Goal: Transaction & Acquisition: Purchase product/service

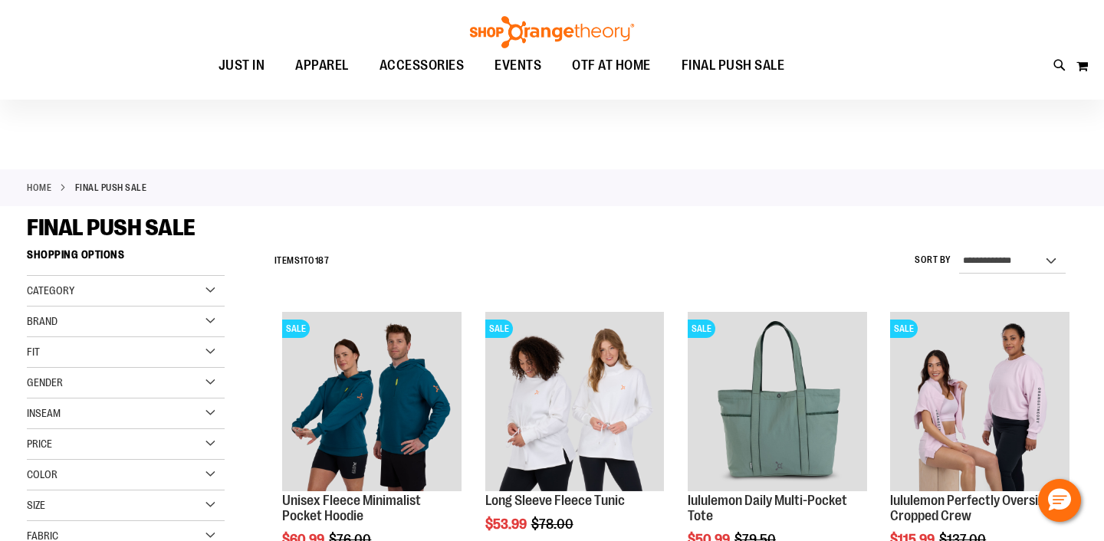
scroll to position [57, 0]
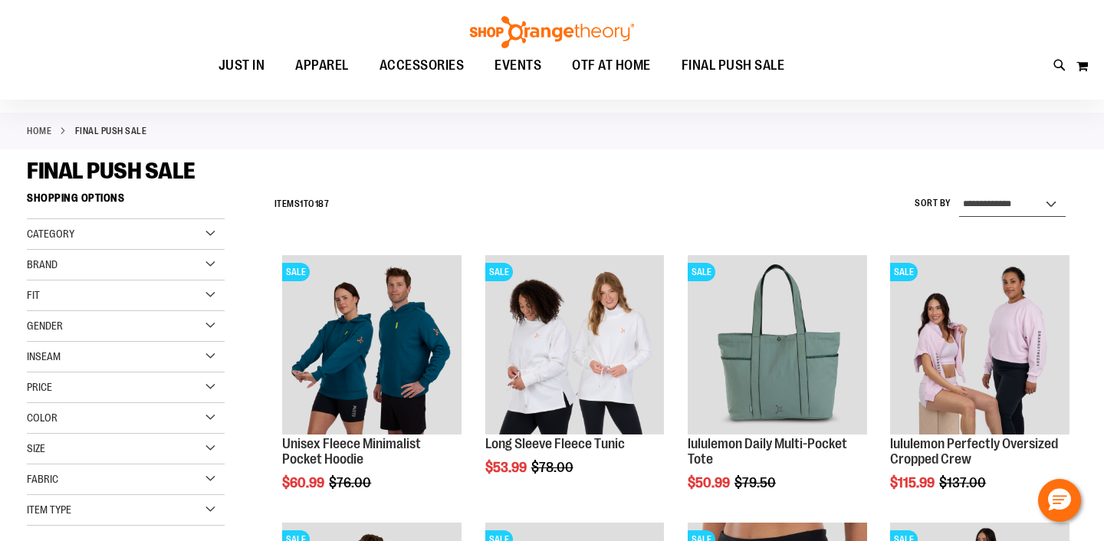
click at [1011, 204] on select "**********" at bounding box center [1012, 204] width 107 height 25
select select "*********"
click at [959, 192] on select "**********" at bounding box center [1012, 204] width 107 height 25
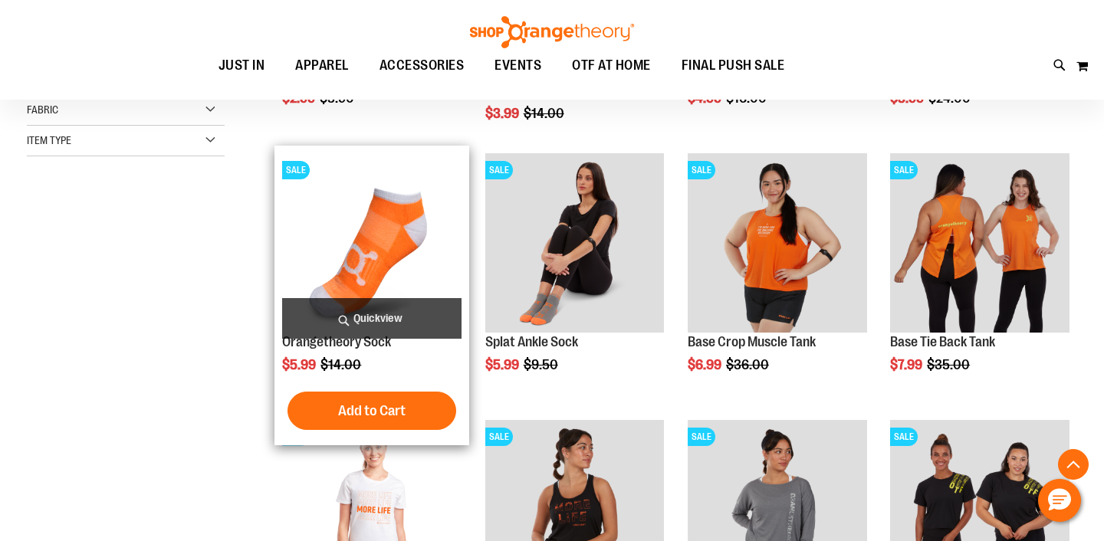
scroll to position [433, 0]
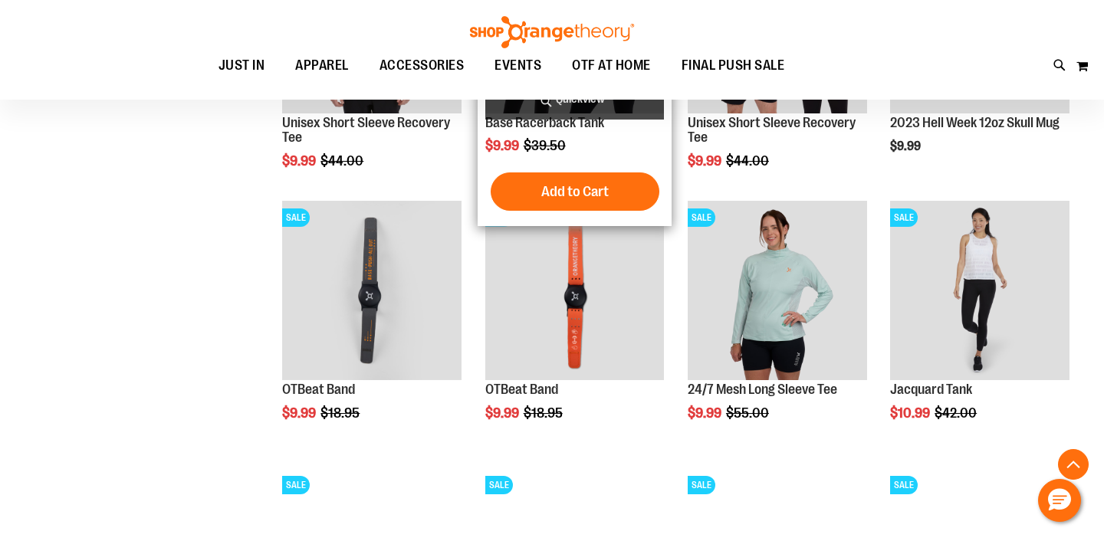
scroll to position [1183, 0]
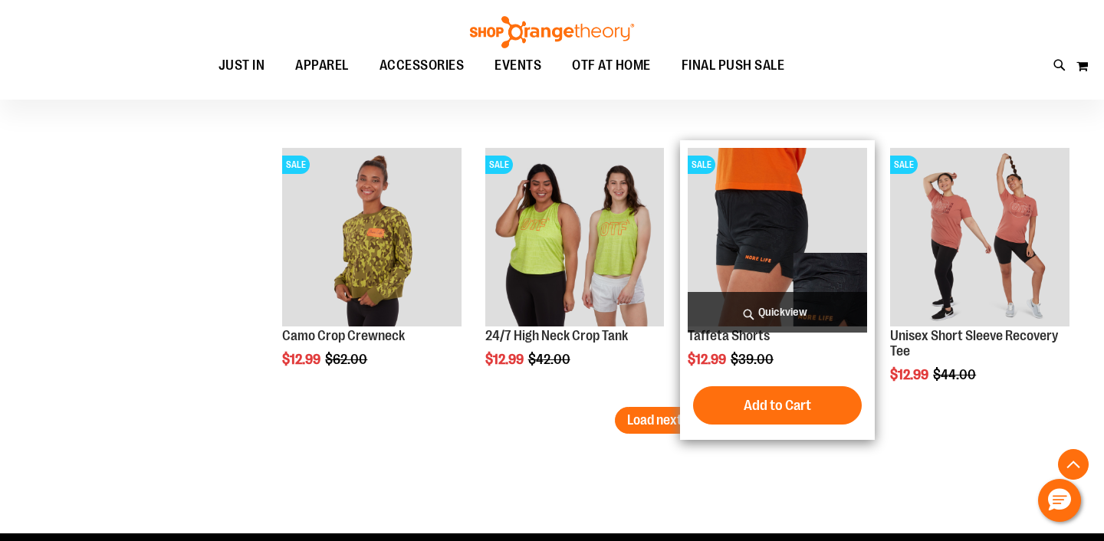
scroll to position [2305, 0]
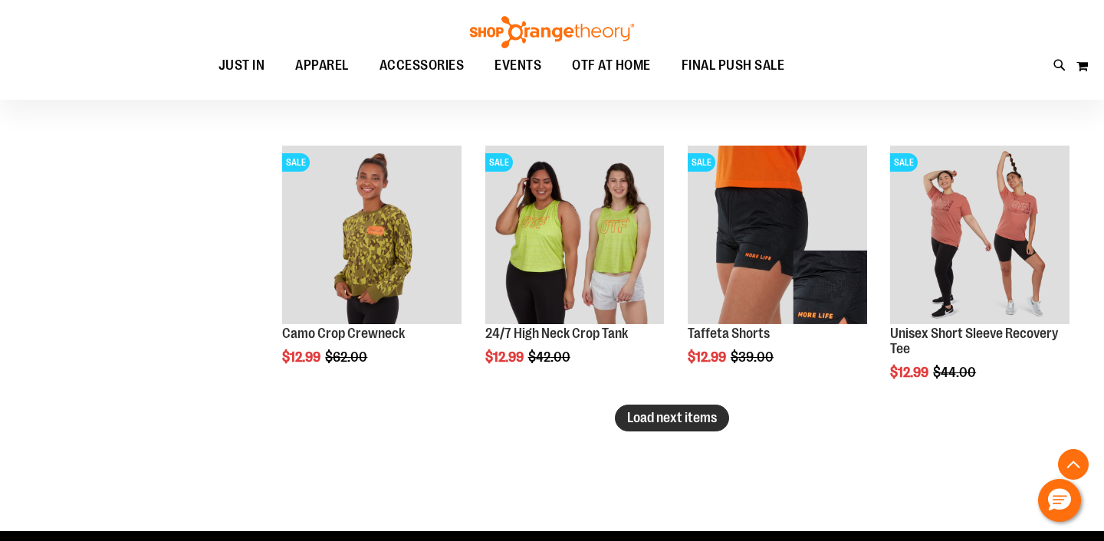
click at [668, 419] on span "Load next items" at bounding box center [672, 417] width 90 height 15
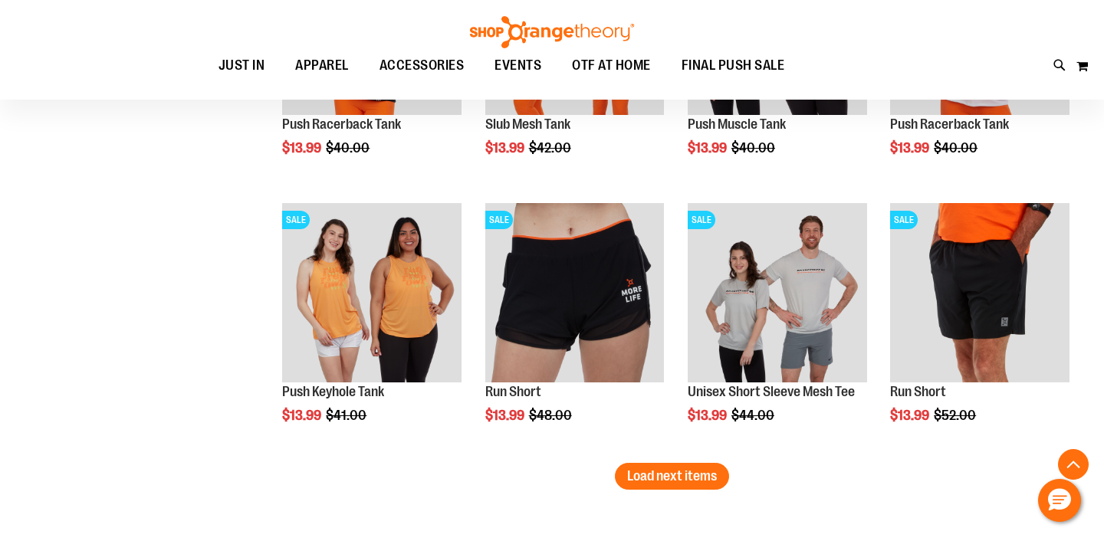
scroll to position [3106, 0]
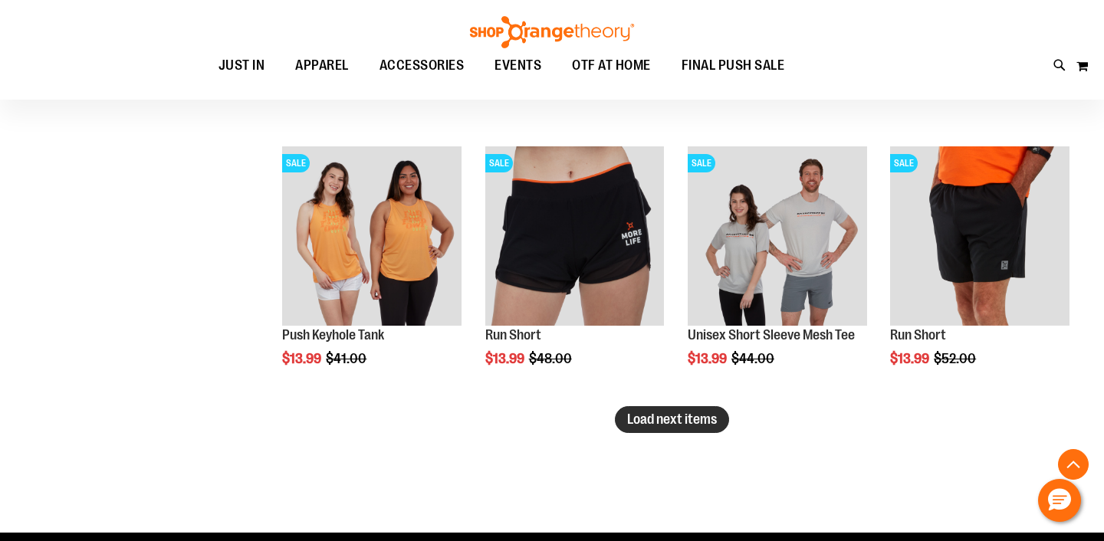
click at [690, 408] on button "Load next items" at bounding box center [672, 419] width 114 height 27
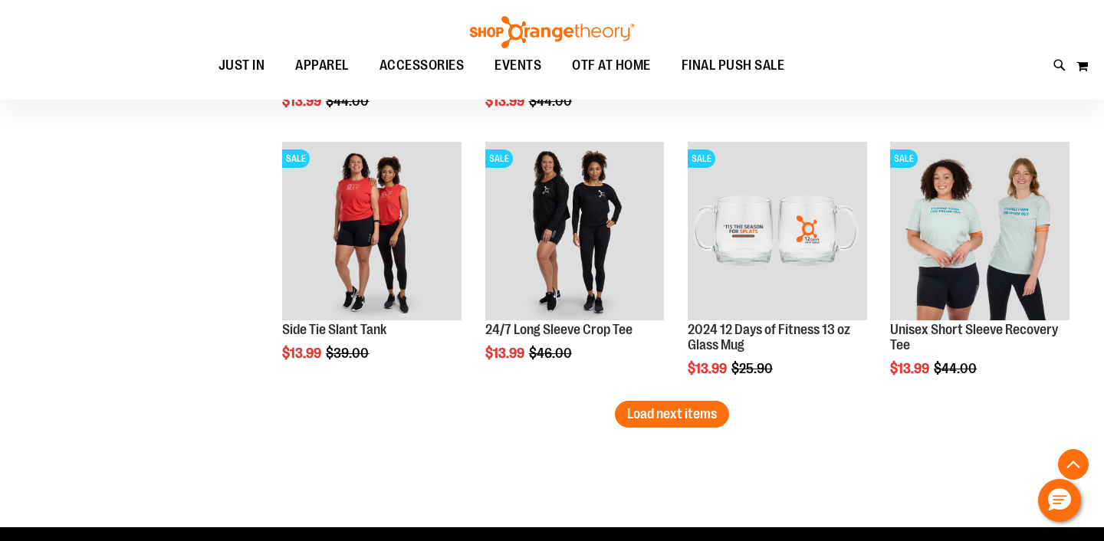
scroll to position [3931, 0]
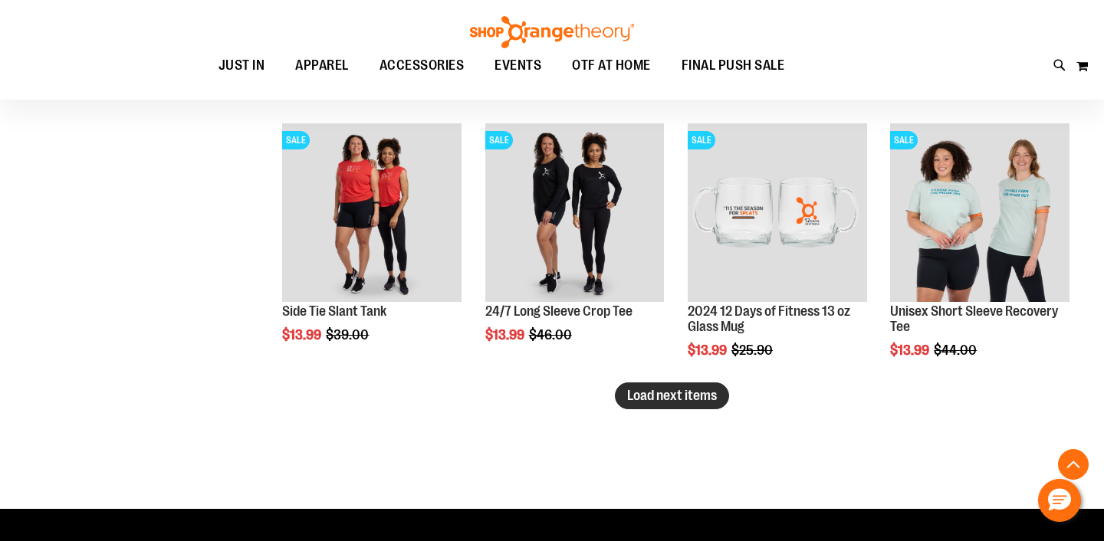
click at [666, 385] on button "Load next items" at bounding box center [672, 396] width 114 height 27
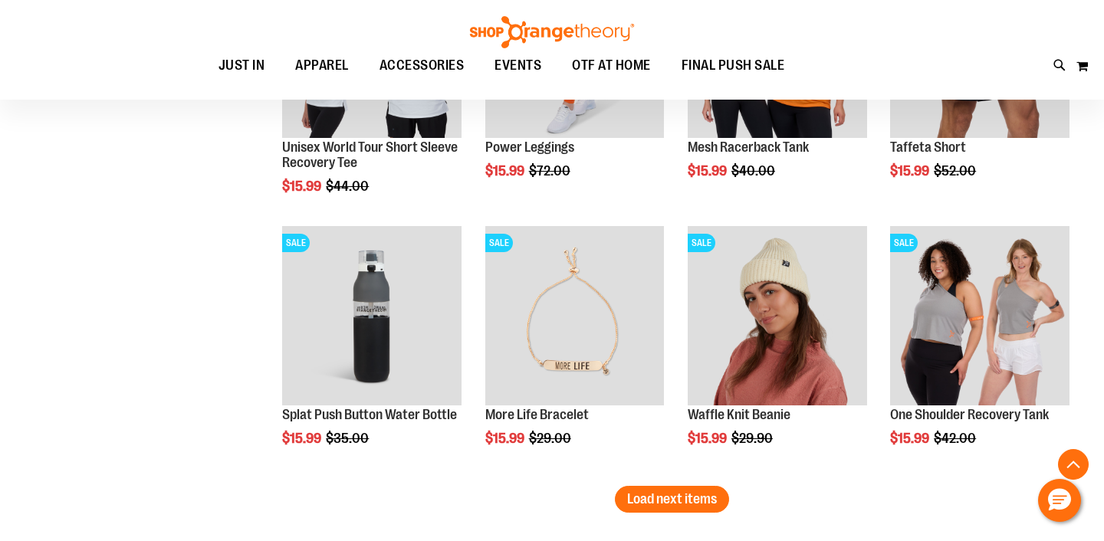
scroll to position [4646, 0]
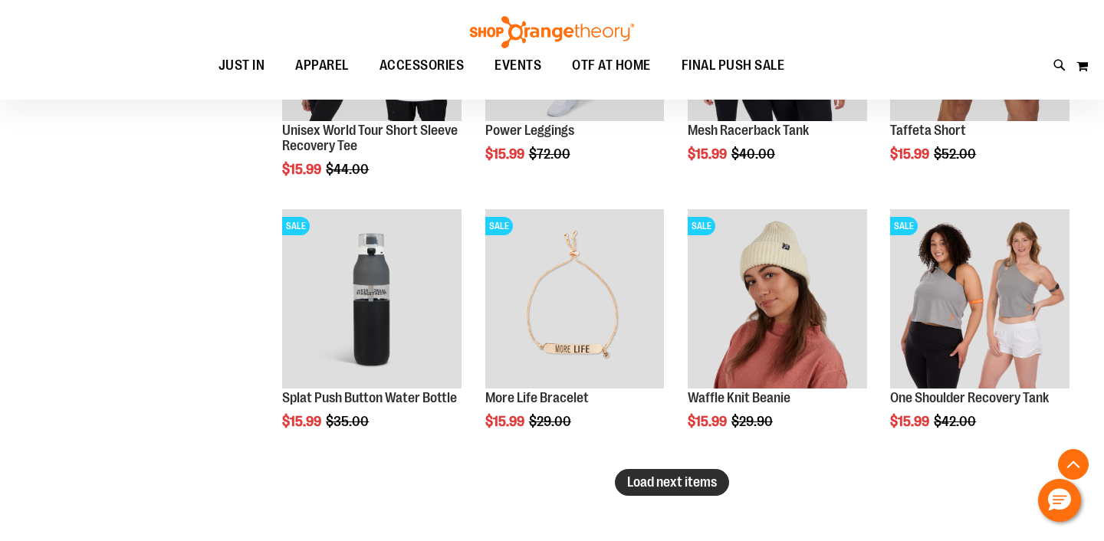
click at [637, 485] on span "Load next items" at bounding box center [672, 482] width 90 height 15
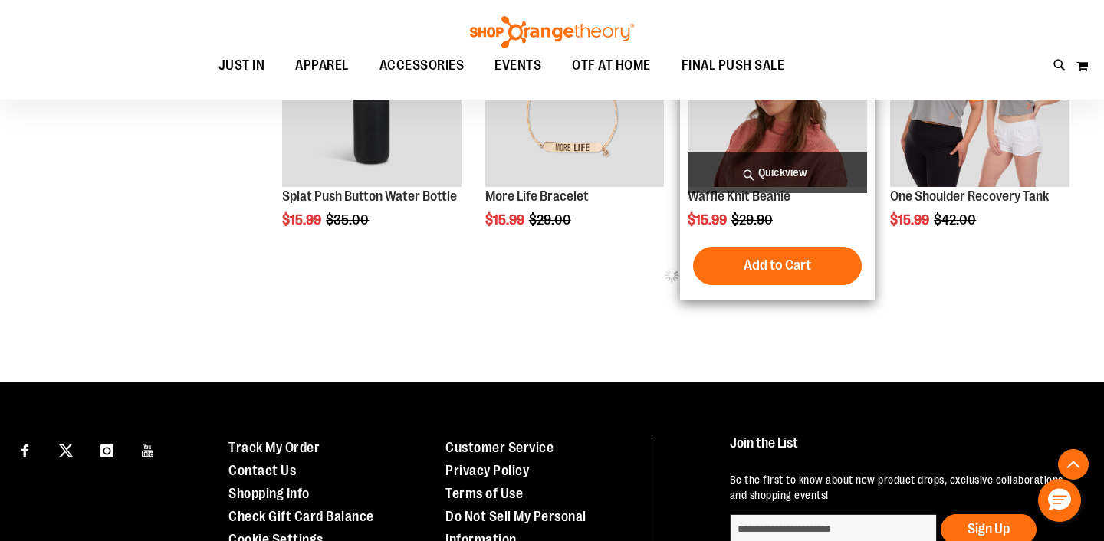
scroll to position [4930, 0]
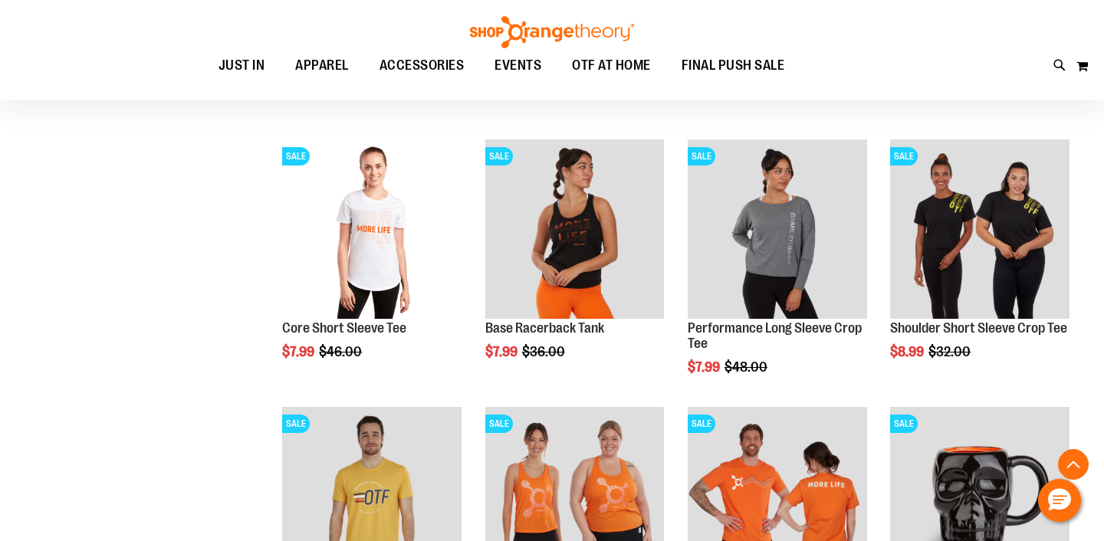
scroll to position [166, 0]
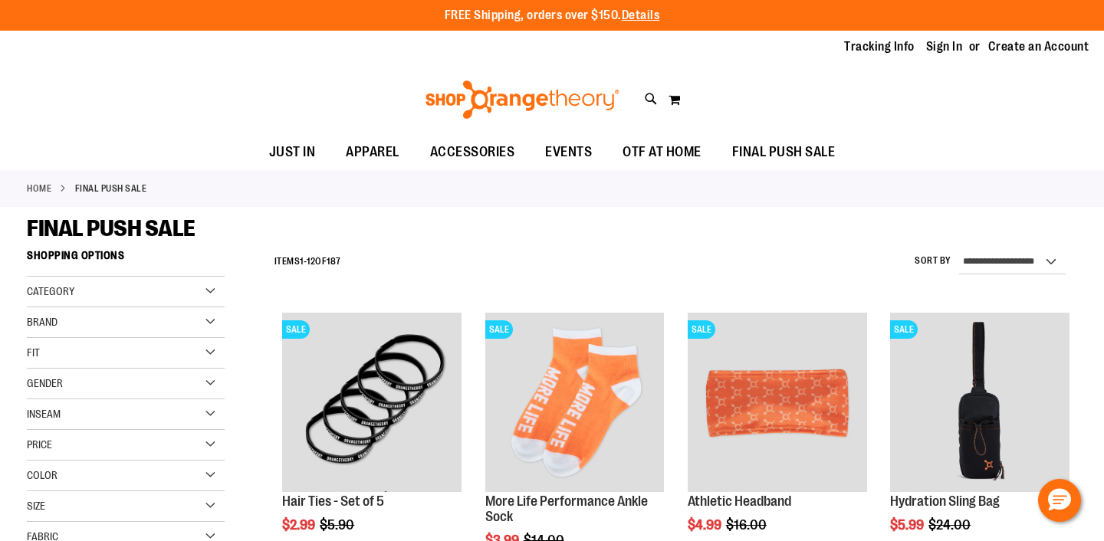
click at [64, 314] on div "Brand" at bounding box center [126, 322] width 198 height 31
click at [55, 381] on link "lululemon" at bounding box center [118, 386] width 190 height 16
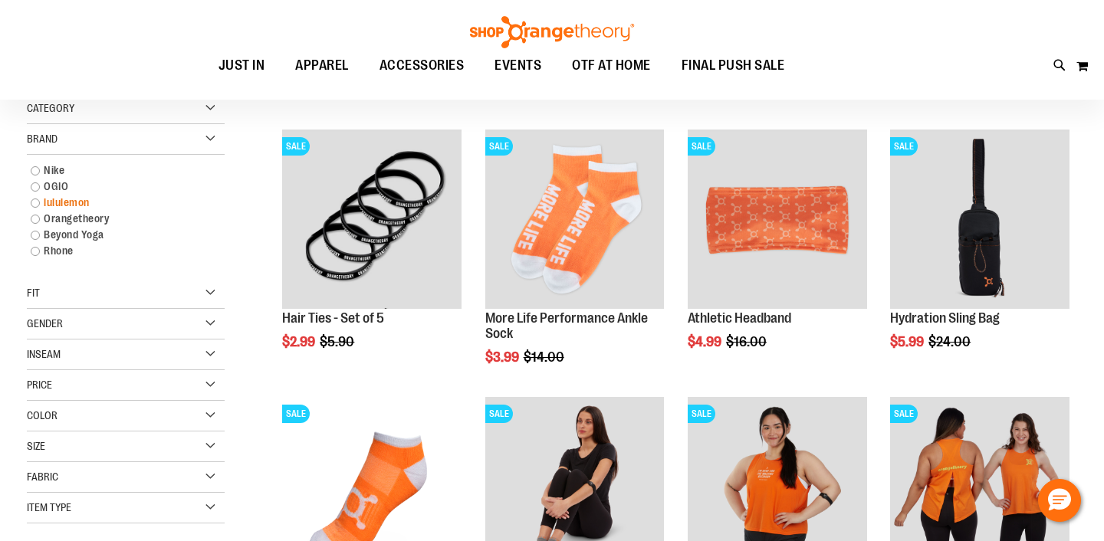
click at [37, 202] on link "lululemon" at bounding box center [118, 203] width 190 height 16
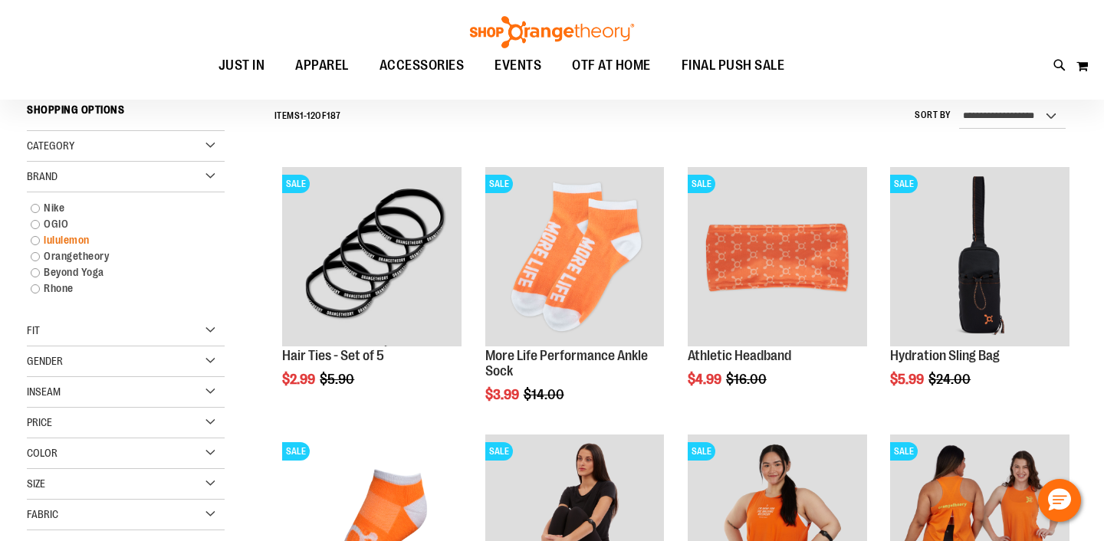
scroll to position [143, 0]
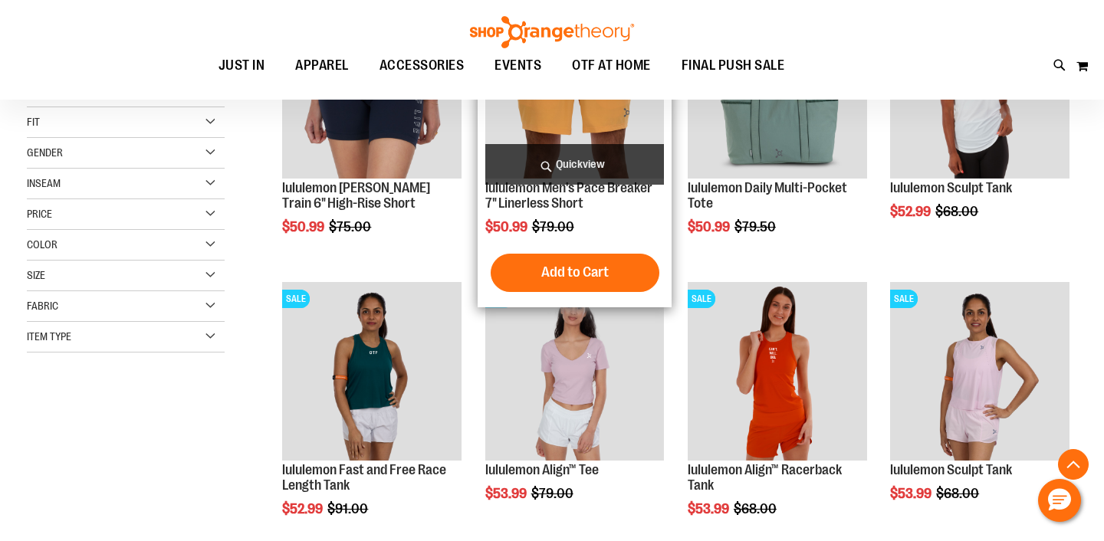
scroll to position [314, 0]
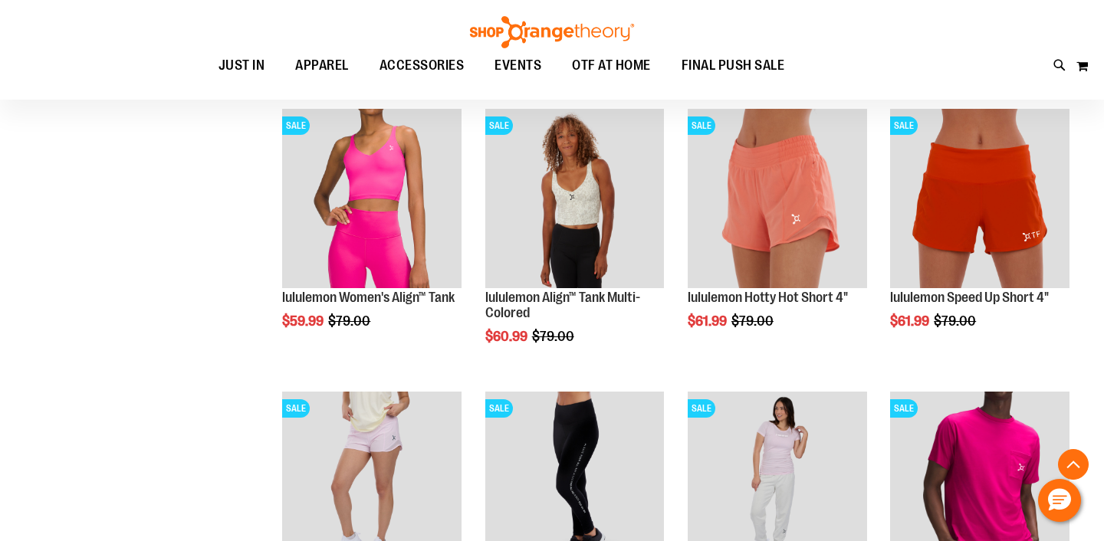
scroll to position [1058, 0]
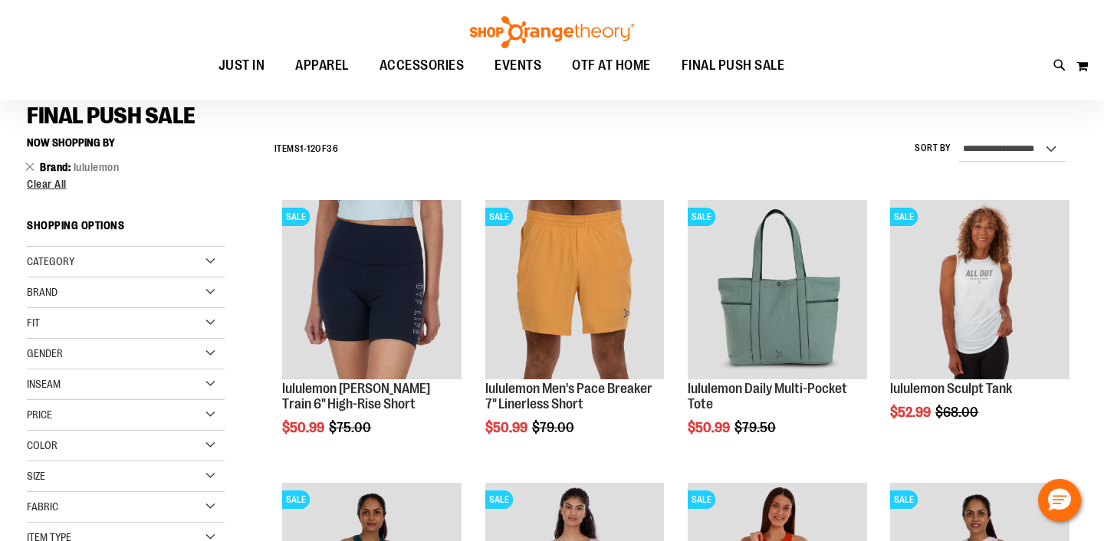
scroll to position [143, 0]
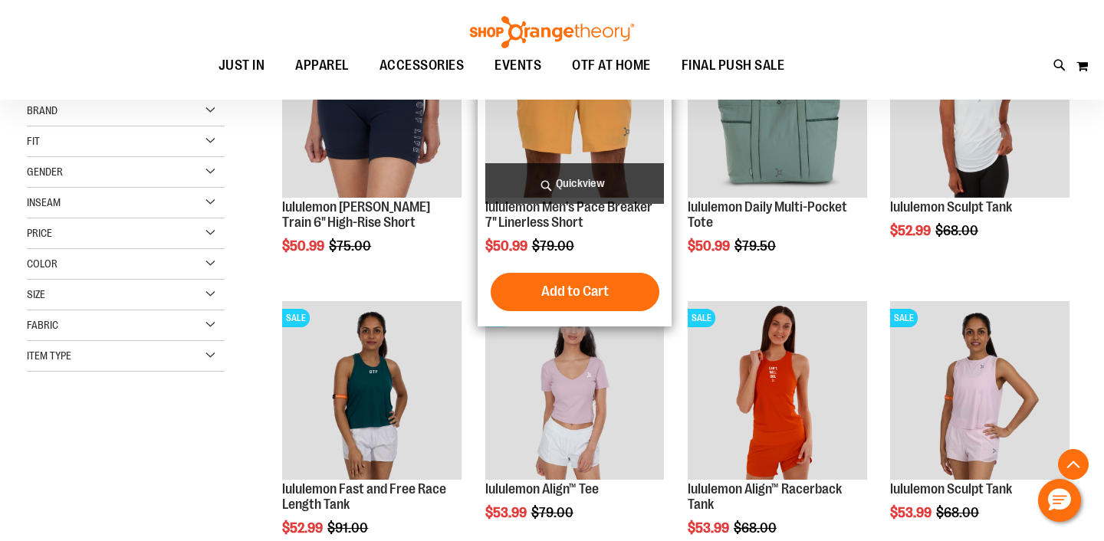
scroll to position [381, 0]
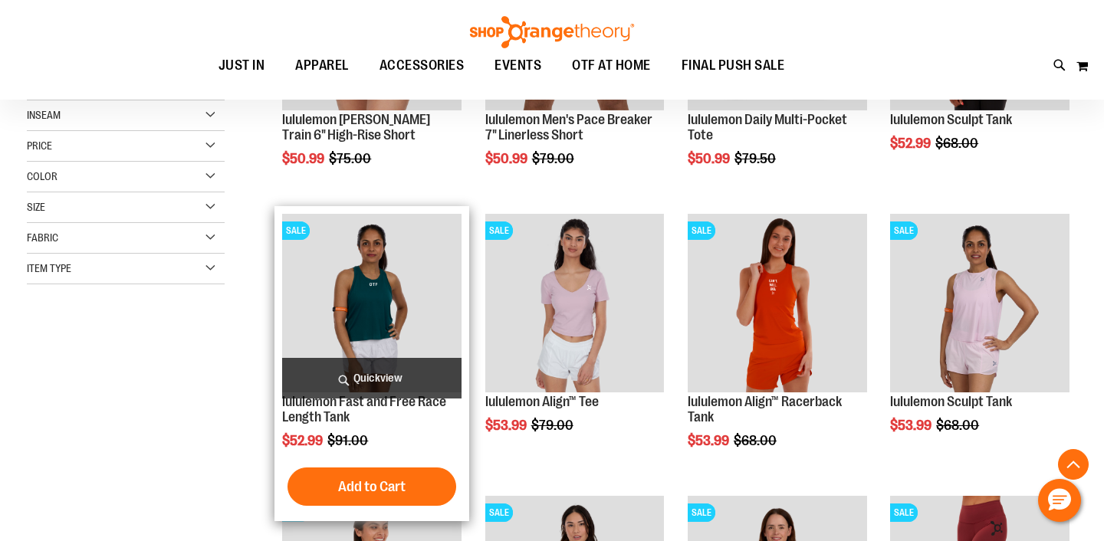
click at [411, 373] on span "Quickview" at bounding box center [371, 378] width 179 height 41
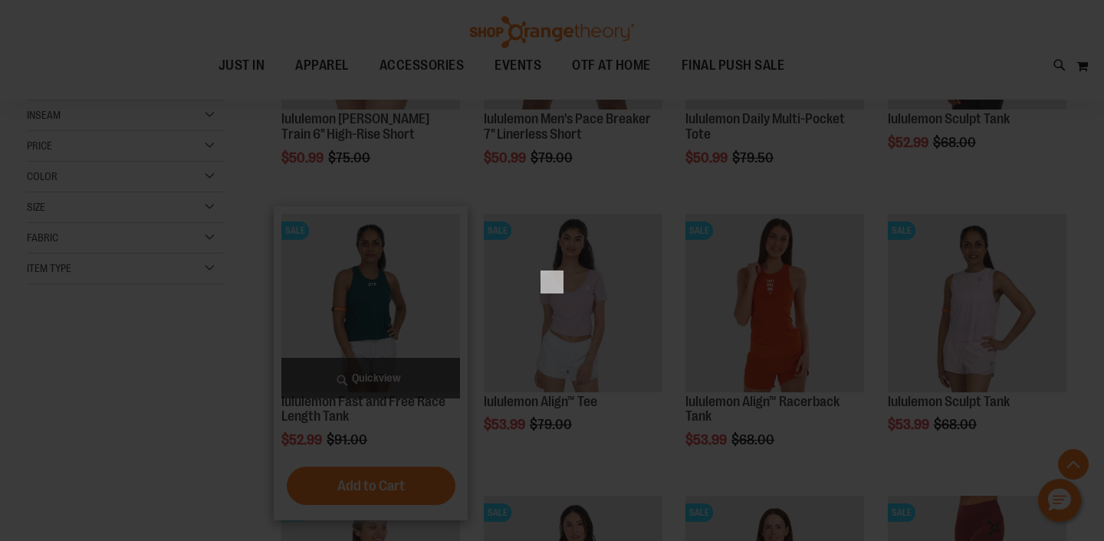
scroll to position [0, 0]
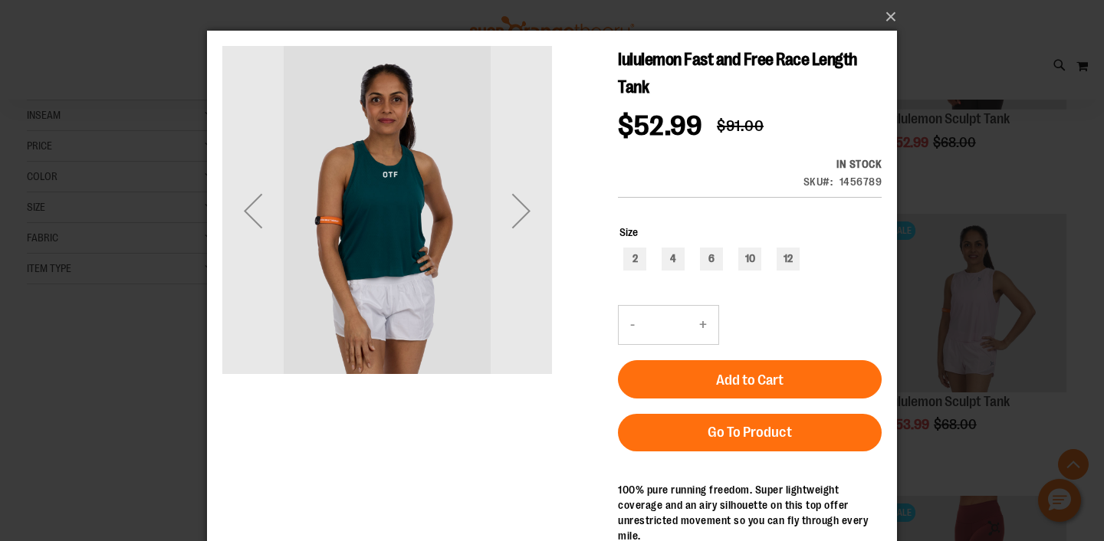
click at [525, 222] on div "Next" at bounding box center [521, 210] width 61 height 61
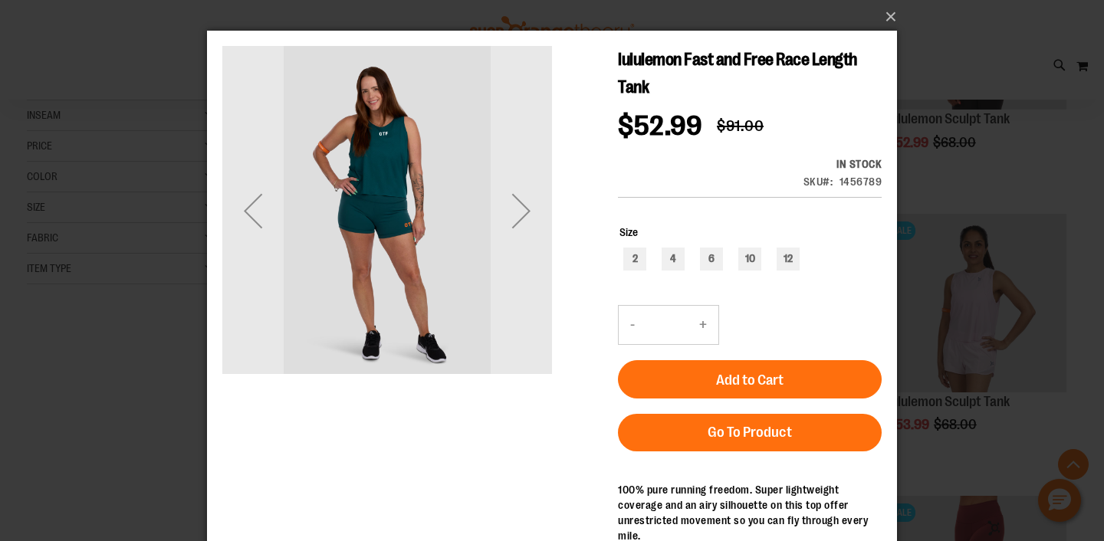
click at [525, 222] on div "Next" at bounding box center [521, 210] width 61 height 61
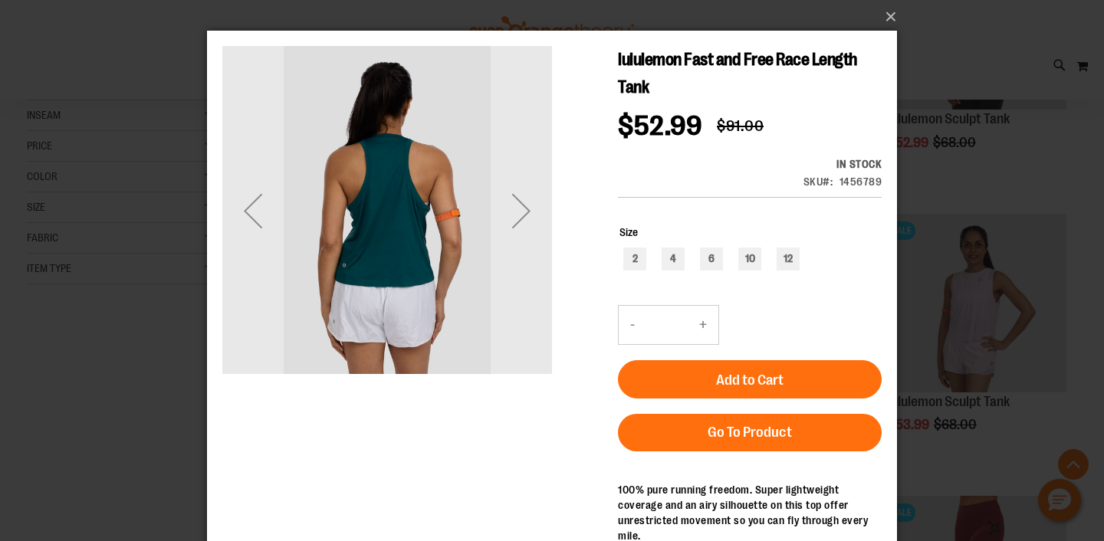
click at [525, 222] on div "Next" at bounding box center [521, 210] width 61 height 61
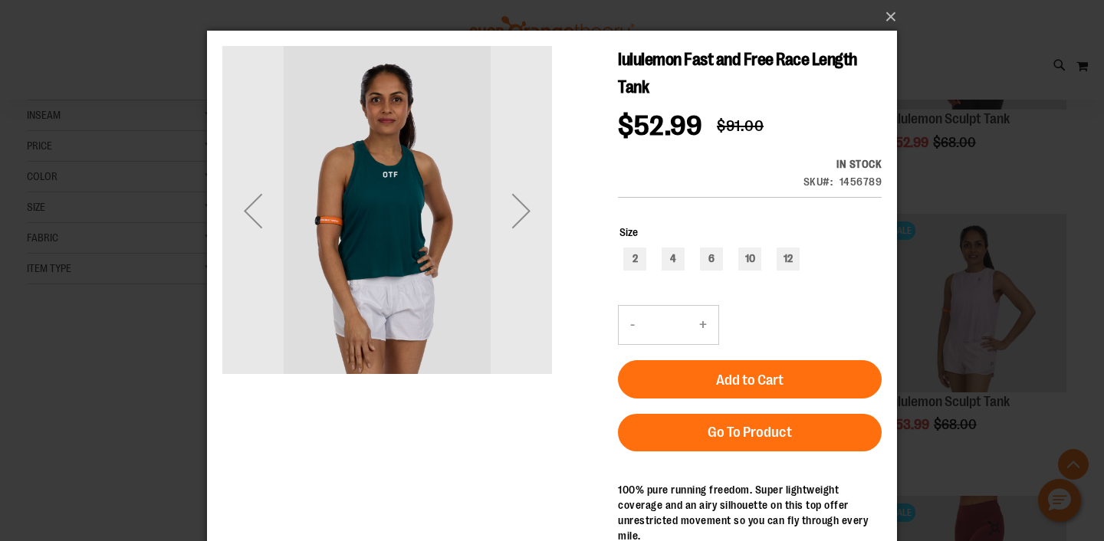
click at [525, 222] on div "Next" at bounding box center [521, 210] width 61 height 61
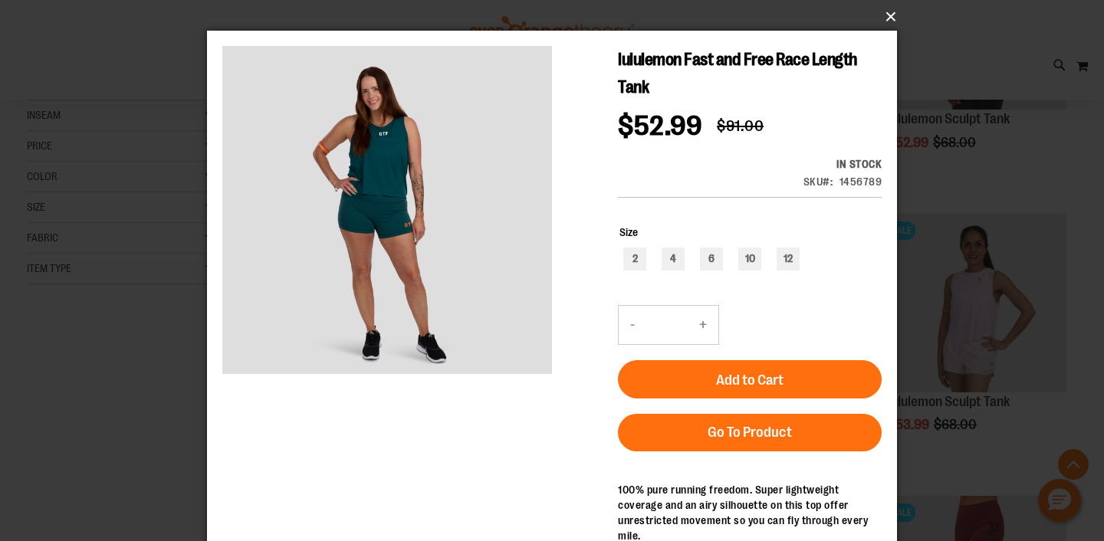
click at [882, 18] on button "×" at bounding box center [557, 17] width 690 height 34
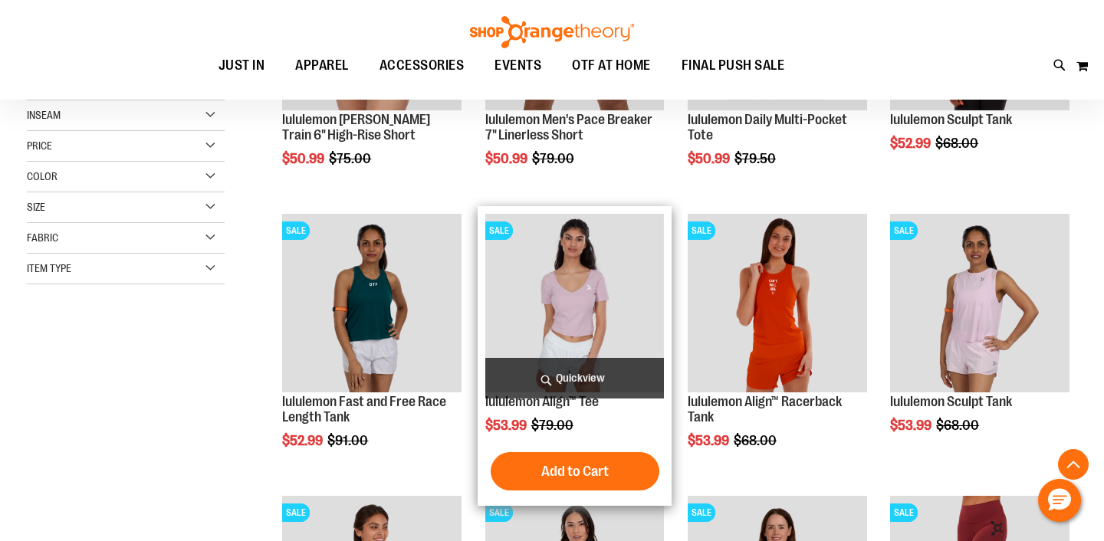
click at [596, 372] on span "Quickview" at bounding box center [574, 378] width 179 height 41
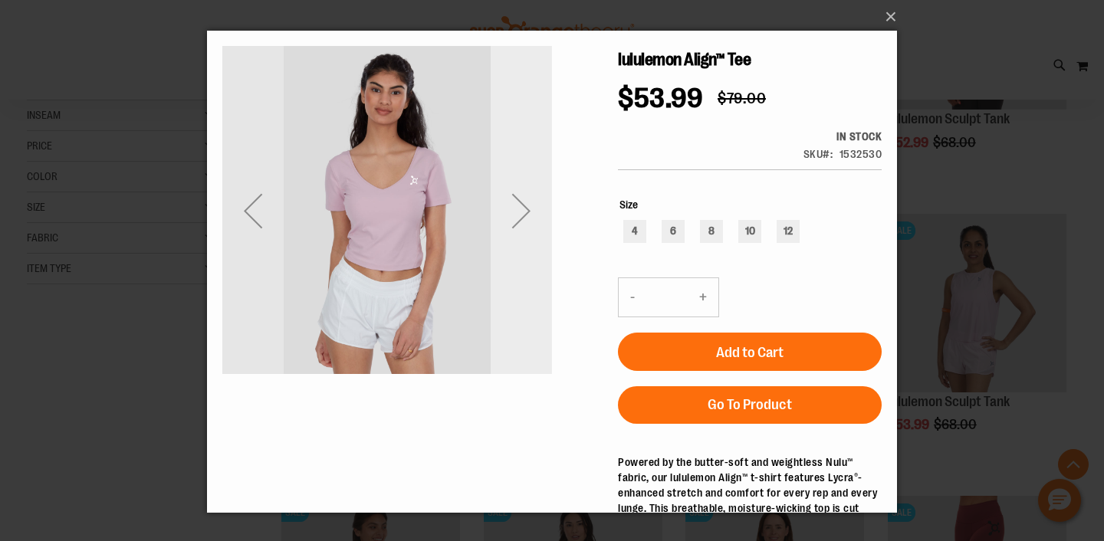
click at [524, 204] on div "Next" at bounding box center [521, 210] width 61 height 61
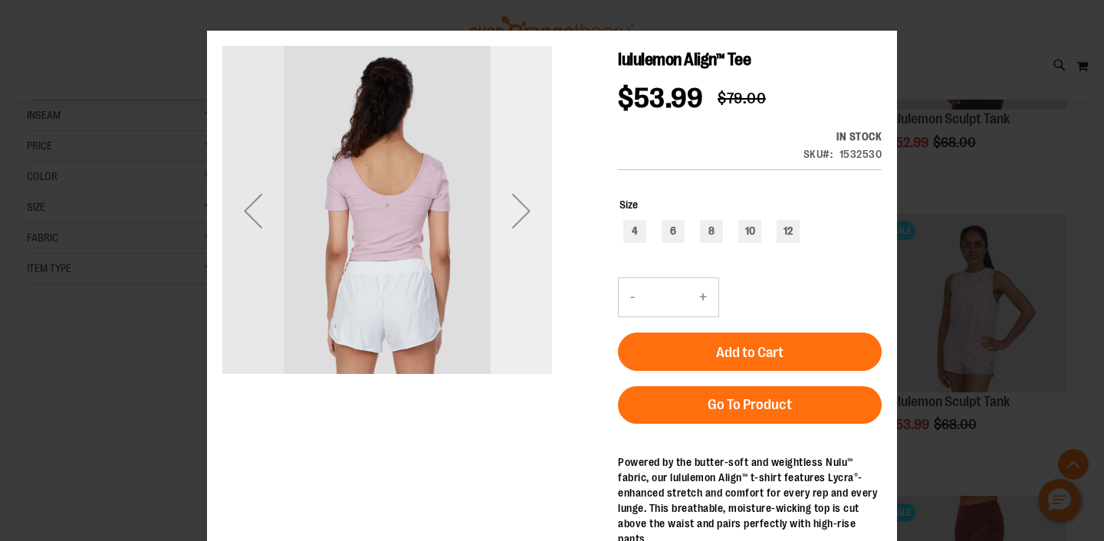
click at [524, 204] on div "Next" at bounding box center [521, 210] width 61 height 61
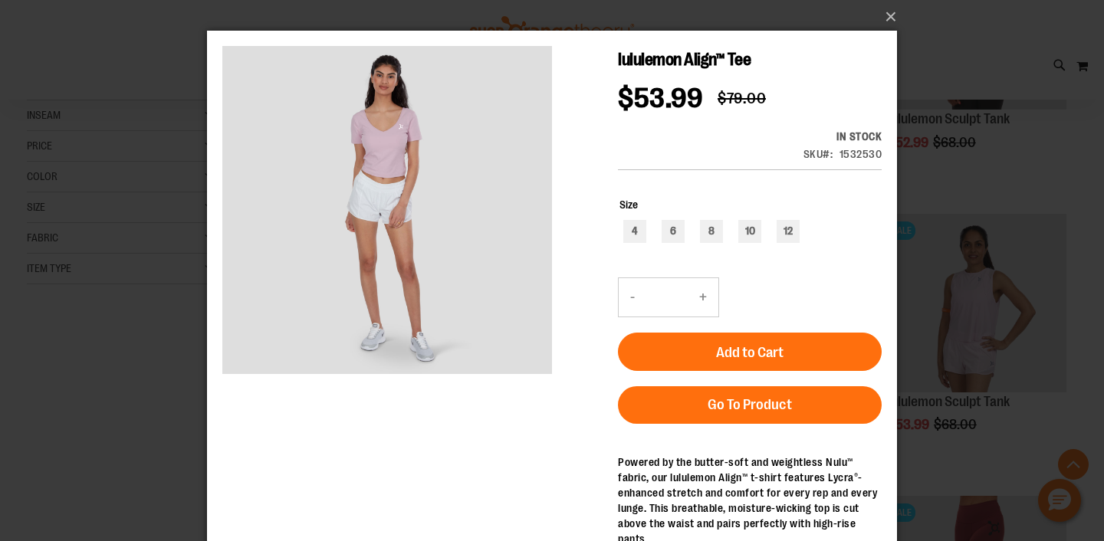
click at [901, 14] on div "×" at bounding box center [552, 270] width 1104 height 541
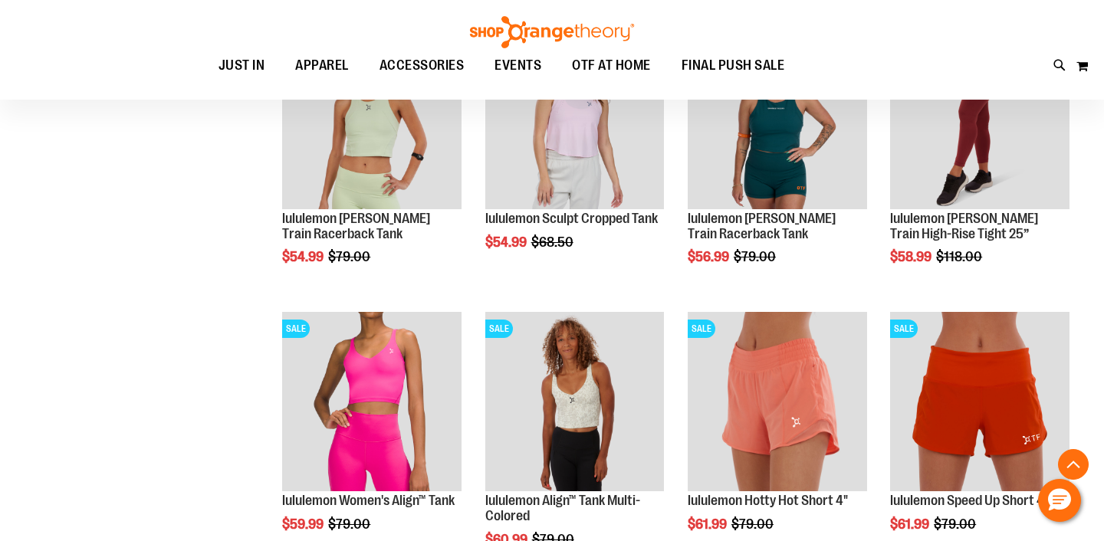
scroll to position [848, 0]
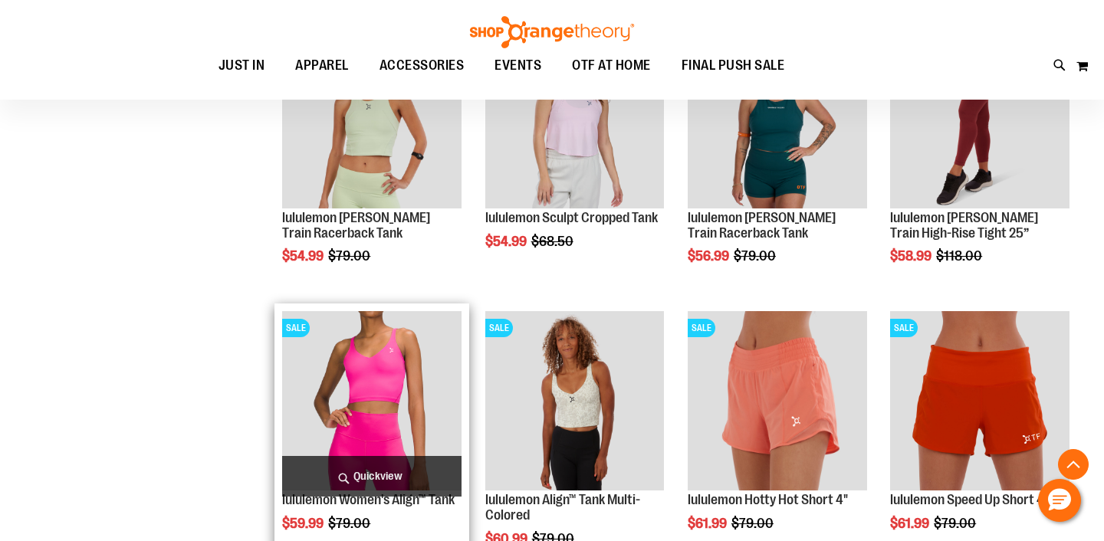
click at [391, 472] on span "Quickview" at bounding box center [371, 476] width 179 height 41
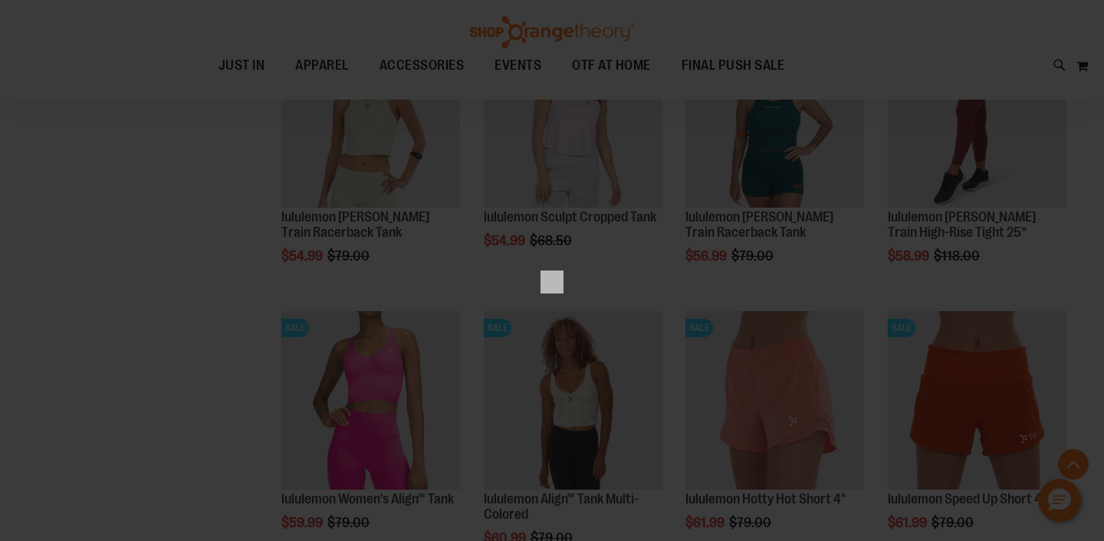
scroll to position [0, 0]
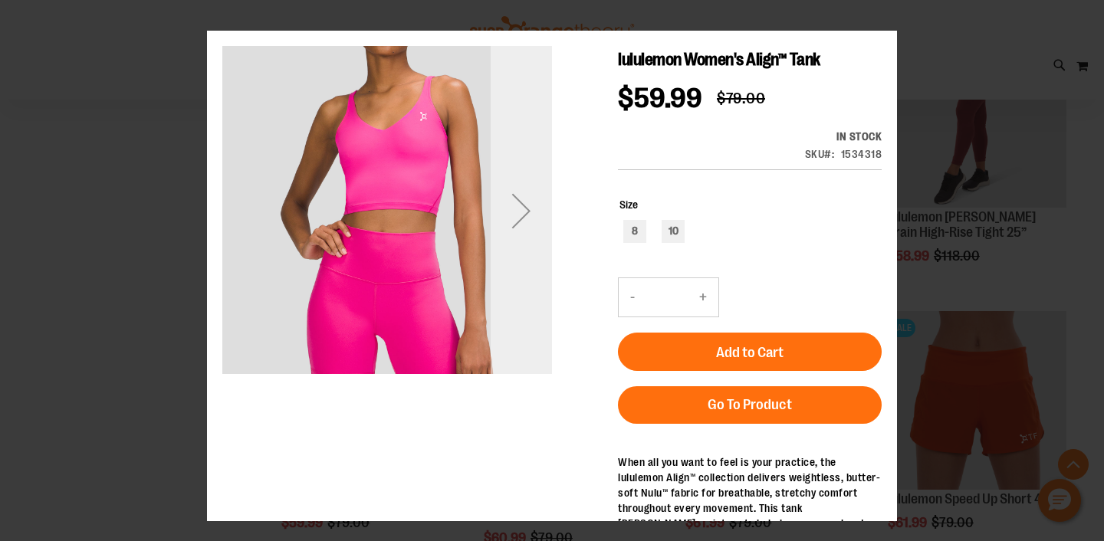
click at [536, 199] on div "Next" at bounding box center [521, 210] width 61 height 61
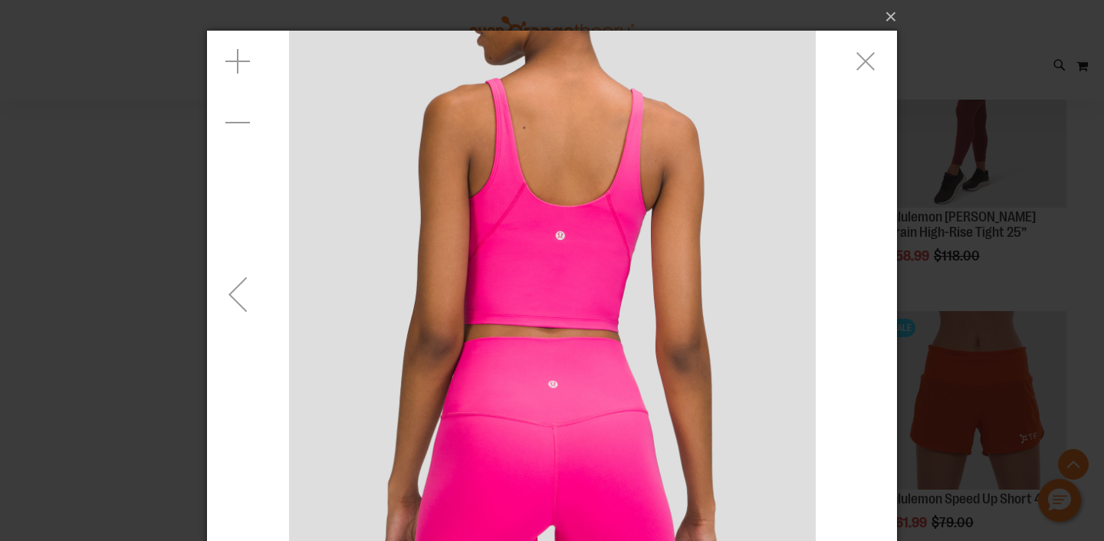
click at [239, 295] on div "Previous" at bounding box center [237, 294] width 61 height 61
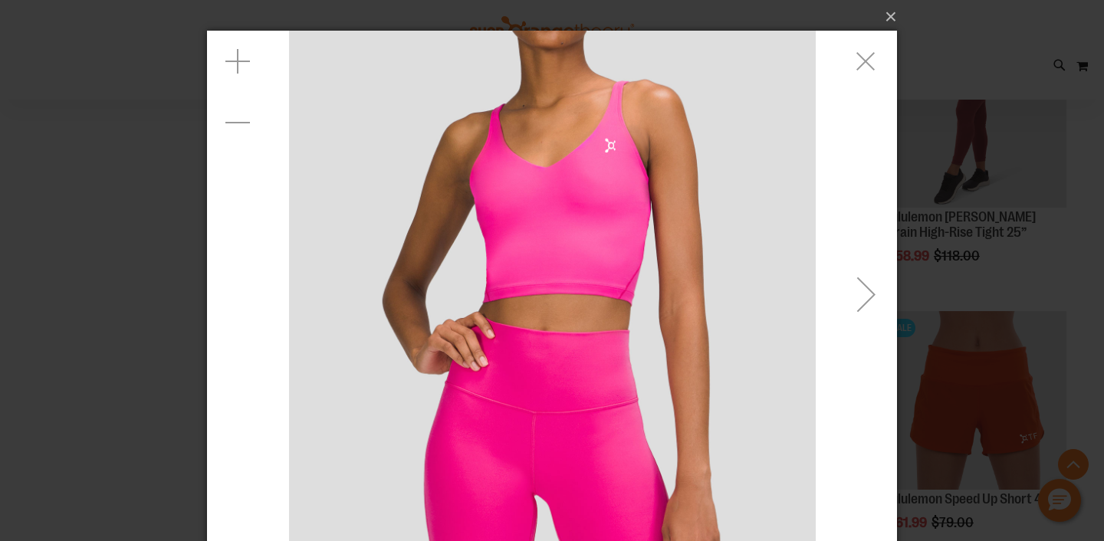
click at [828, 71] on div "carousel" at bounding box center [552, 294] width 690 height 527
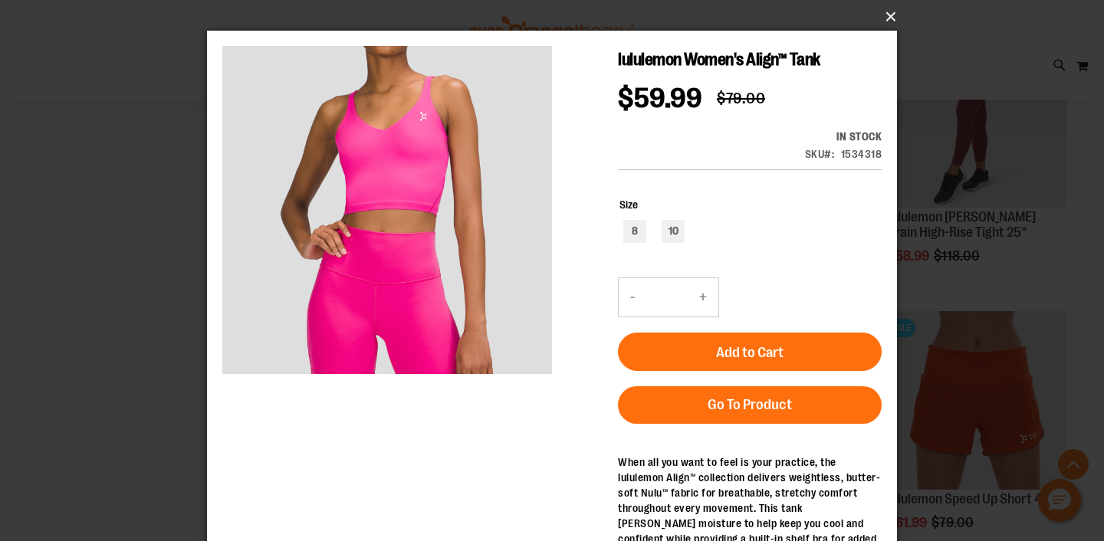
click at [869, 28] on button "×" at bounding box center [557, 17] width 690 height 34
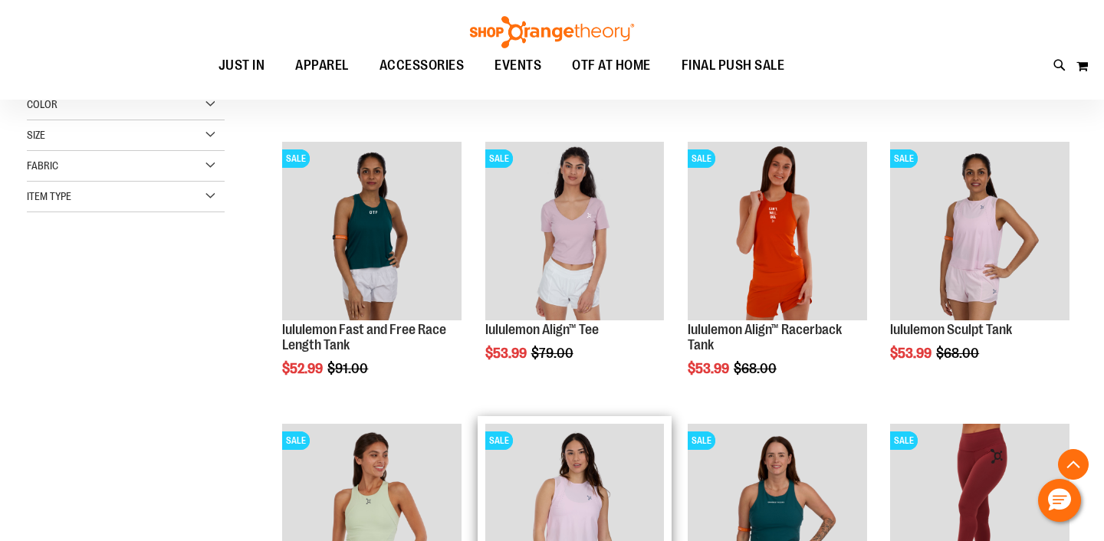
scroll to position [98, 0]
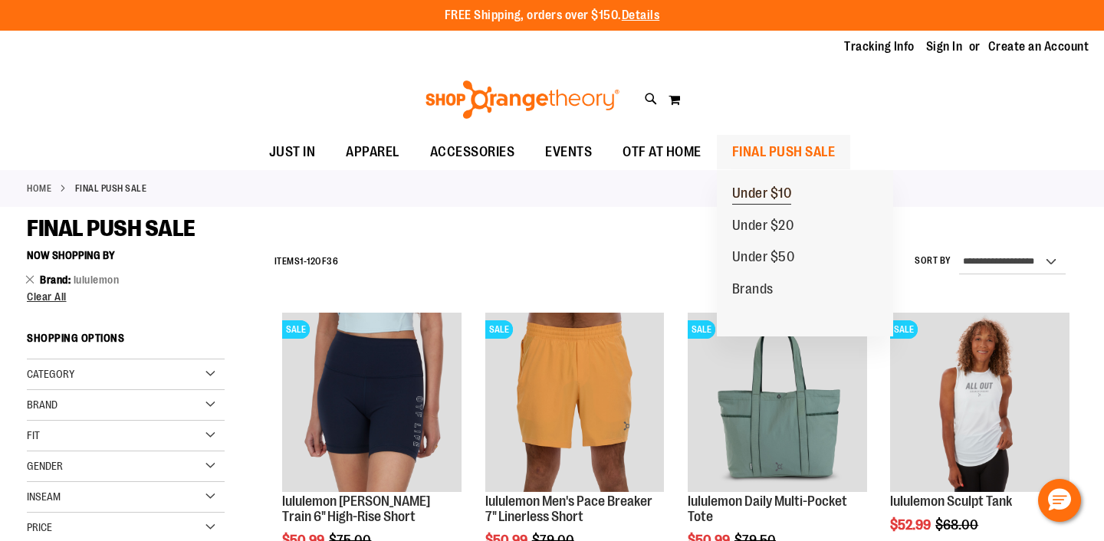
click at [754, 199] on span "Under $10" at bounding box center [762, 195] width 60 height 19
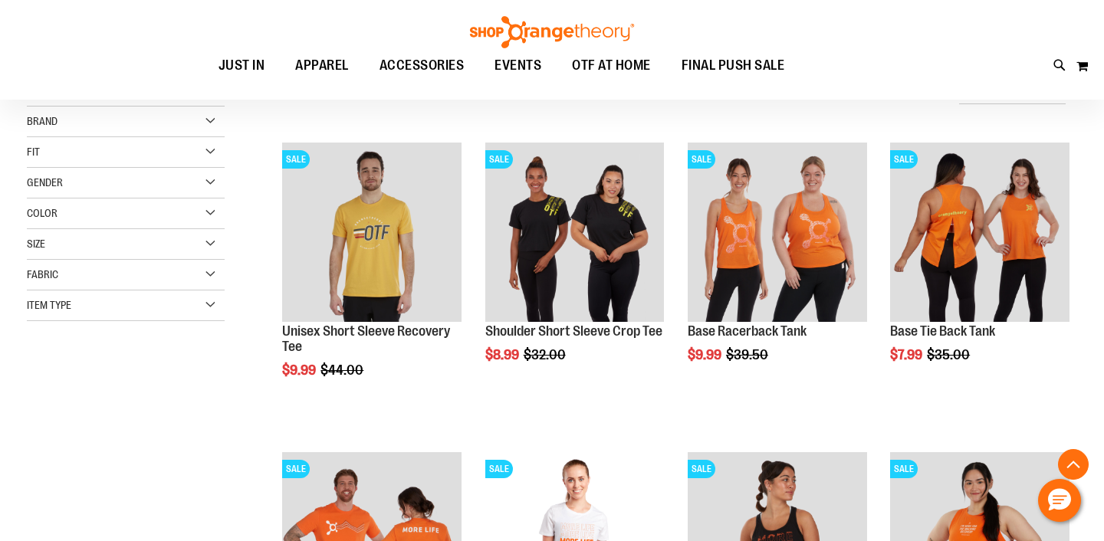
scroll to position [1162, 0]
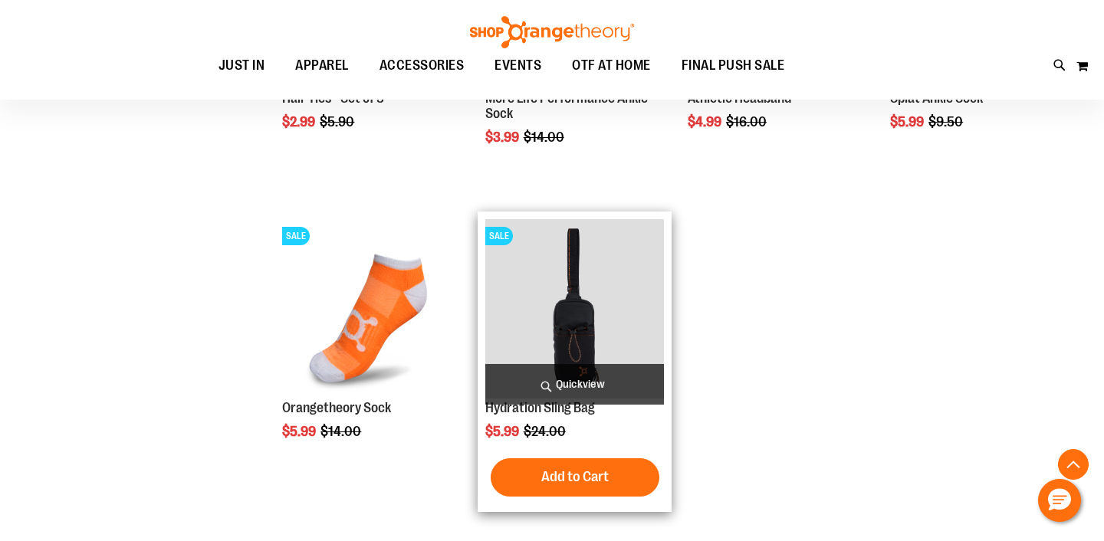
click at [581, 379] on span "Quickview" at bounding box center [574, 384] width 179 height 41
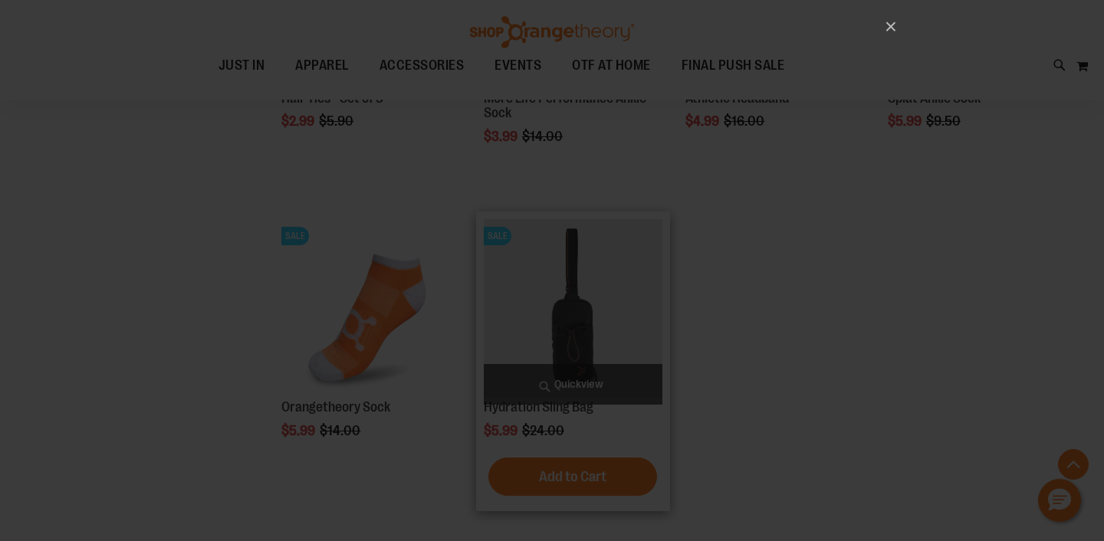
scroll to position [0, 0]
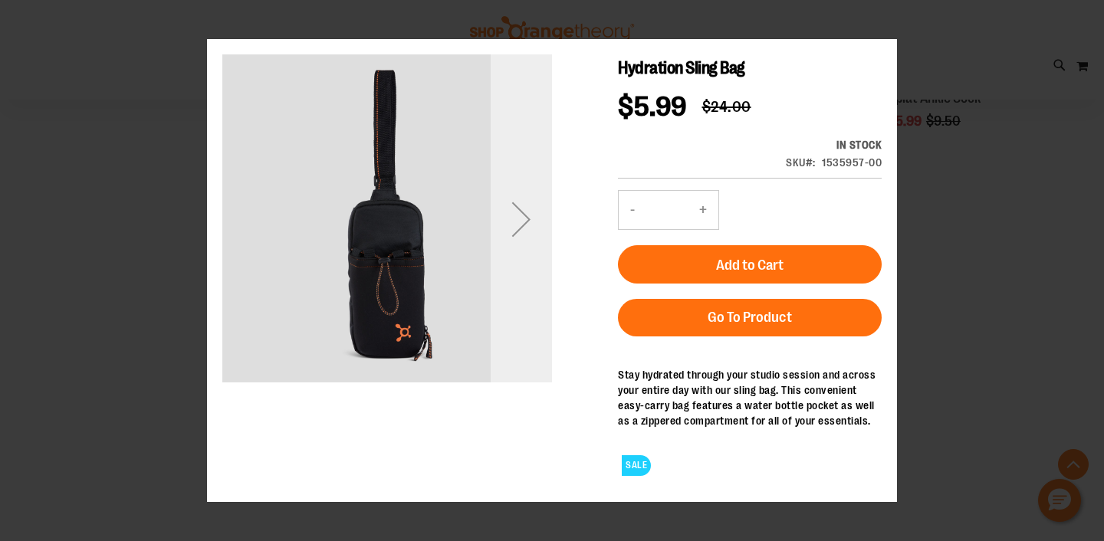
click at [515, 218] on div "Next" at bounding box center [521, 218] width 61 height 61
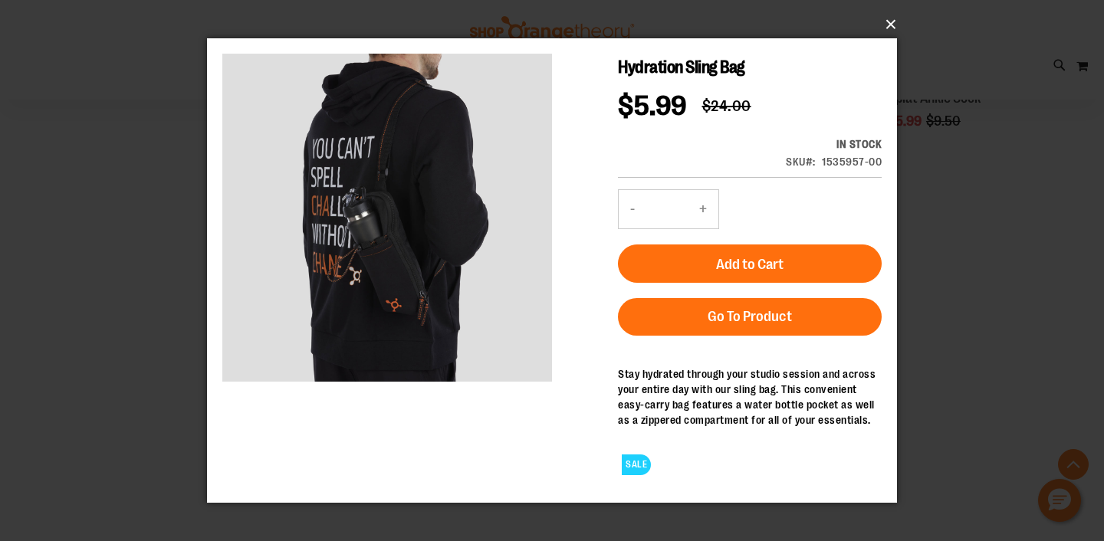
click at [884, 29] on button "×" at bounding box center [557, 25] width 690 height 34
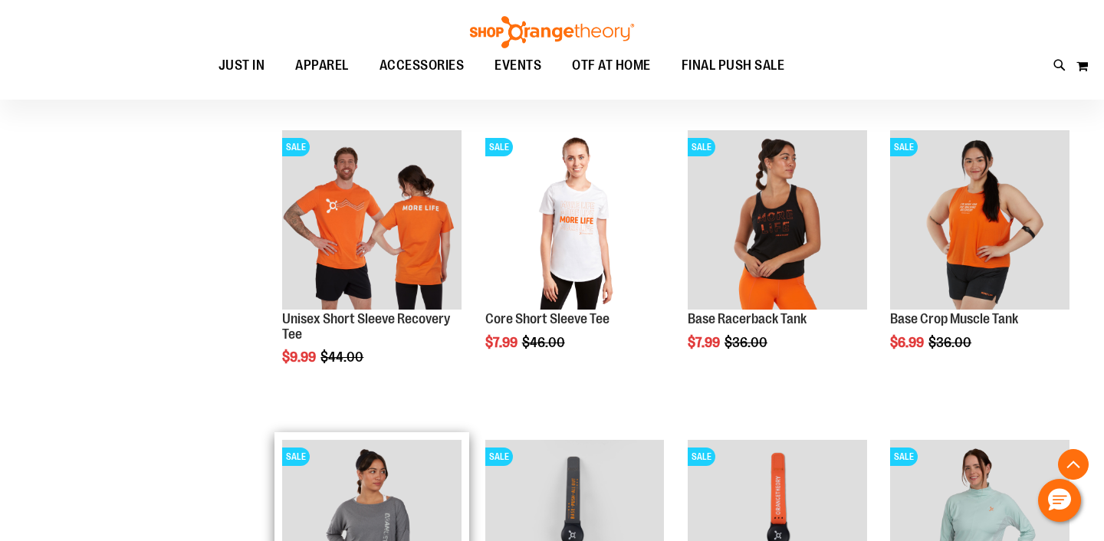
scroll to position [317, 0]
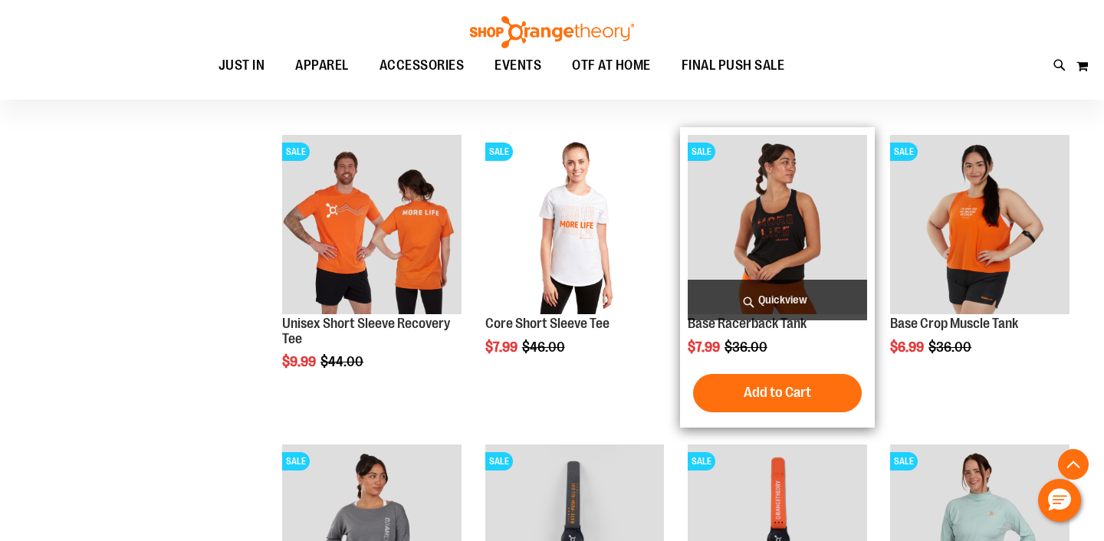
click at [792, 304] on span "Quickview" at bounding box center [777, 300] width 179 height 41
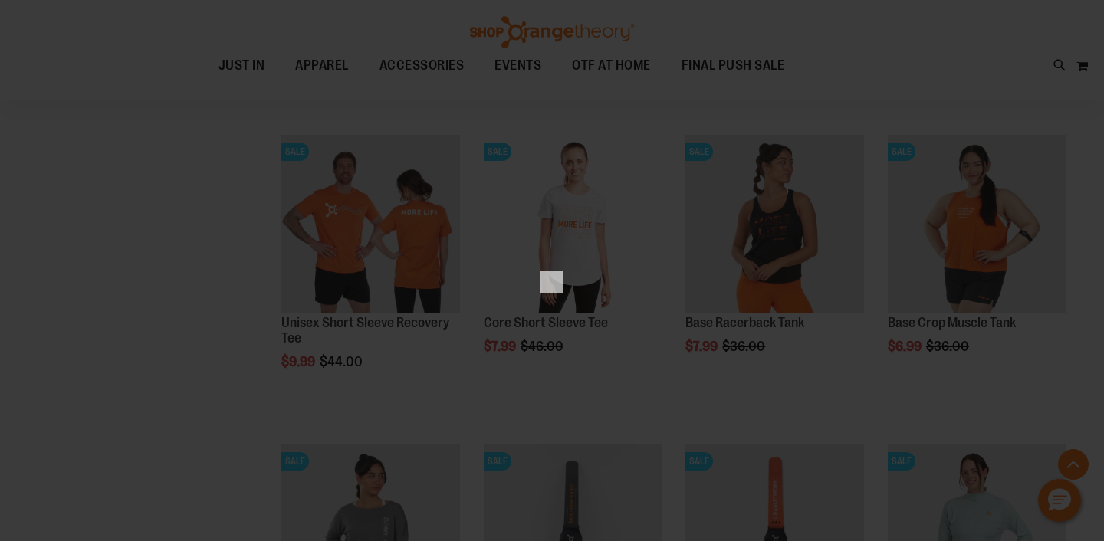
scroll to position [0, 0]
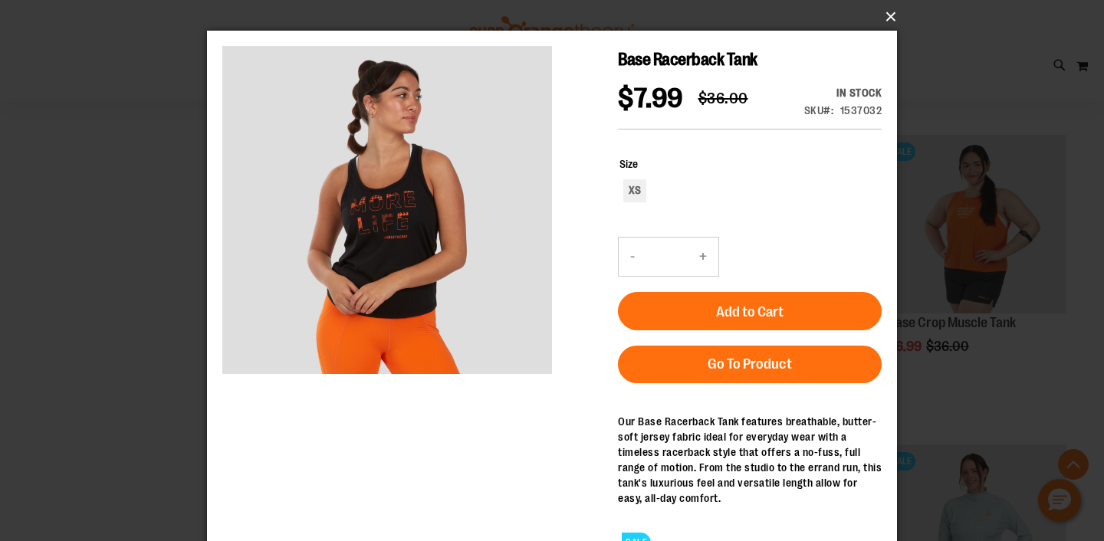
click at [883, 19] on button "×" at bounding box center [557, 17] width 690 height 34
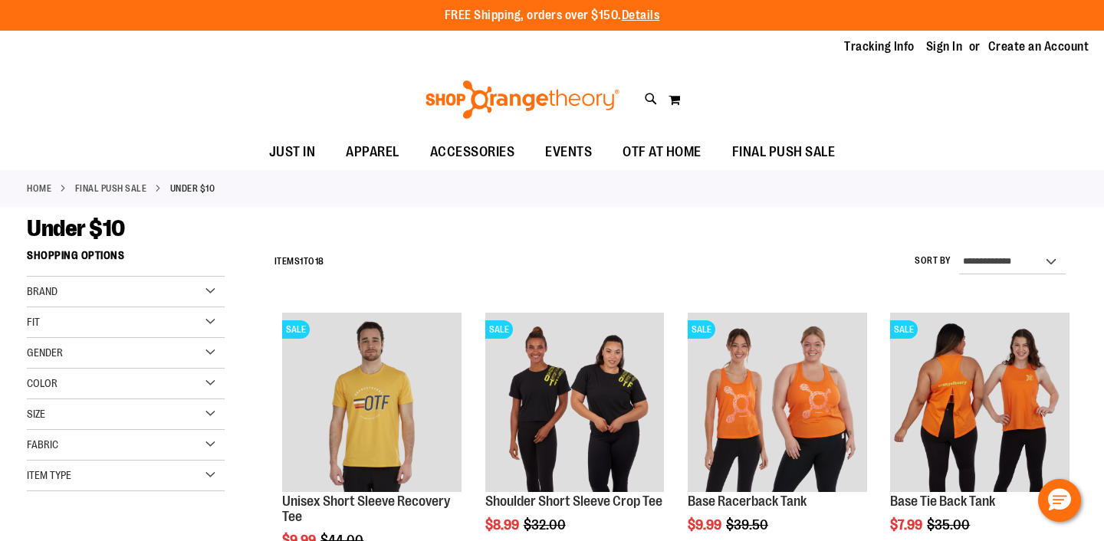
click at [87, 416] on div "Size" at bounding box center [126, 415] width 198 height 31
click at [123, 455] on div "M" at bounding box center [125, 453] width 23 height 23
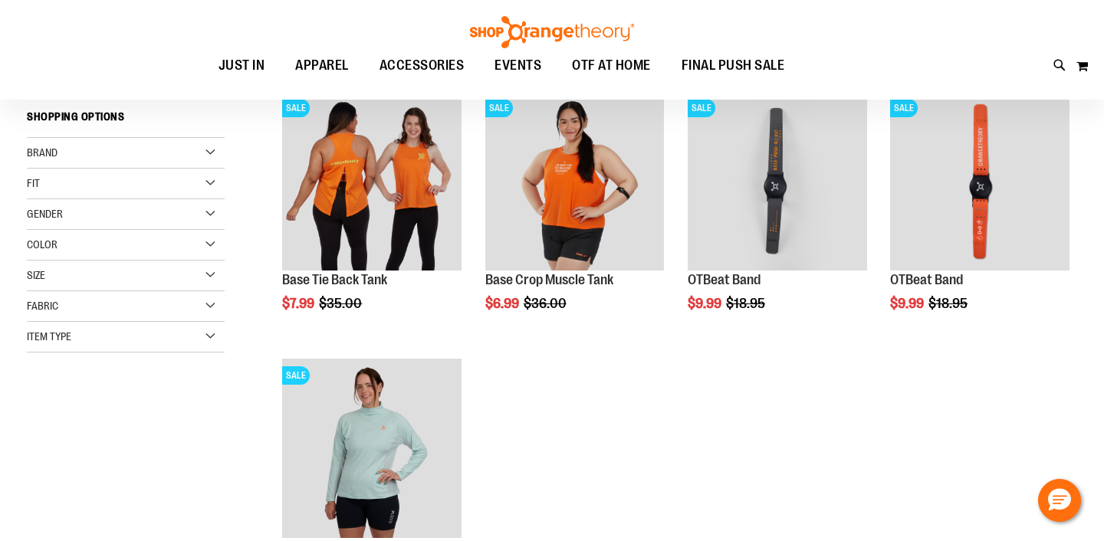
scroll to position [46, 0]
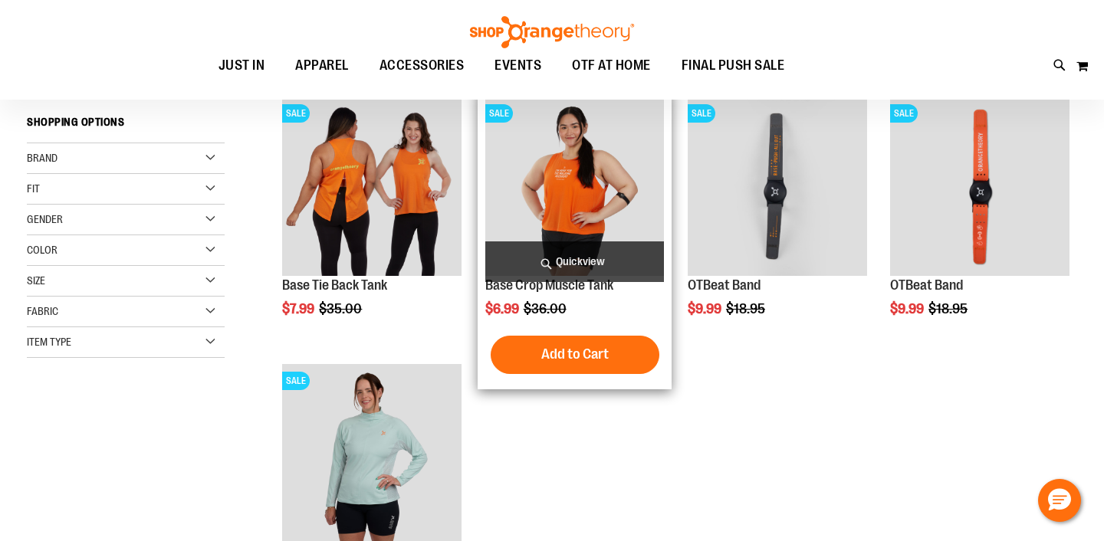
click at [534, 252] on span "Quickview" at bounding box center [574, 262] width 179 height 41
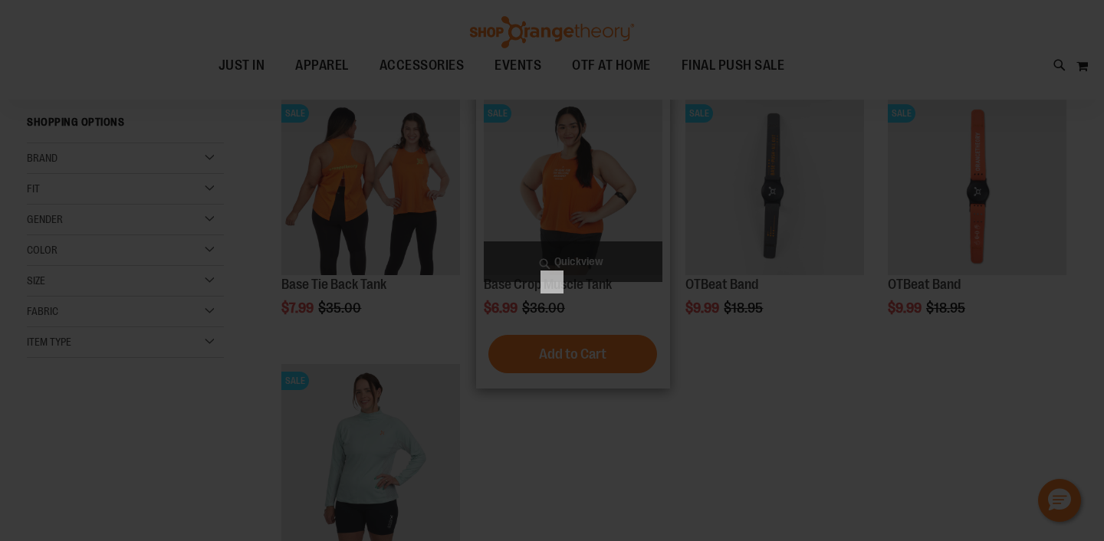
scroll to position [0, 0]
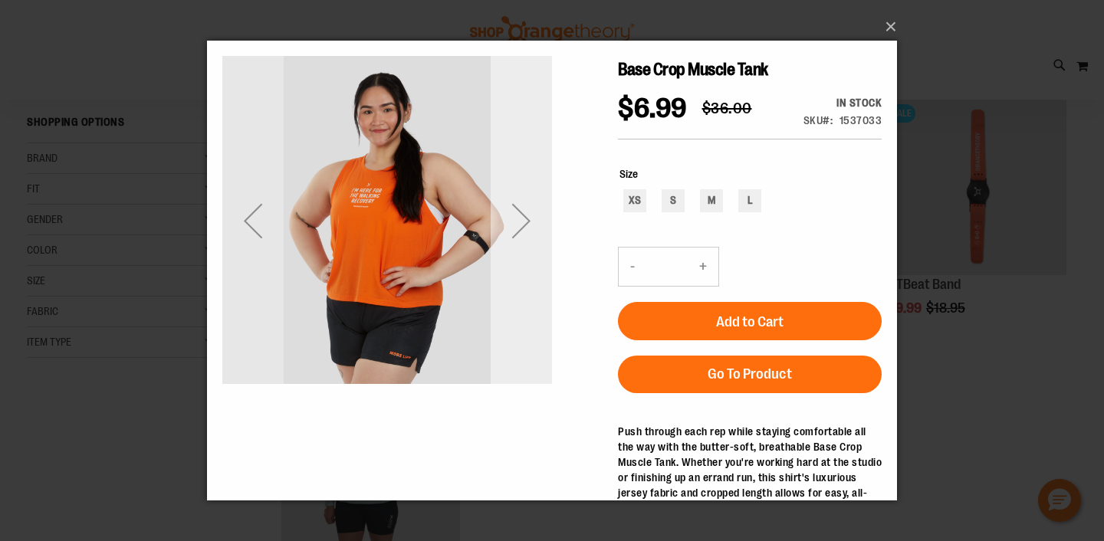
click at [526, 211] on div "Next" at bounding box center [521, 220] width 61 height 61
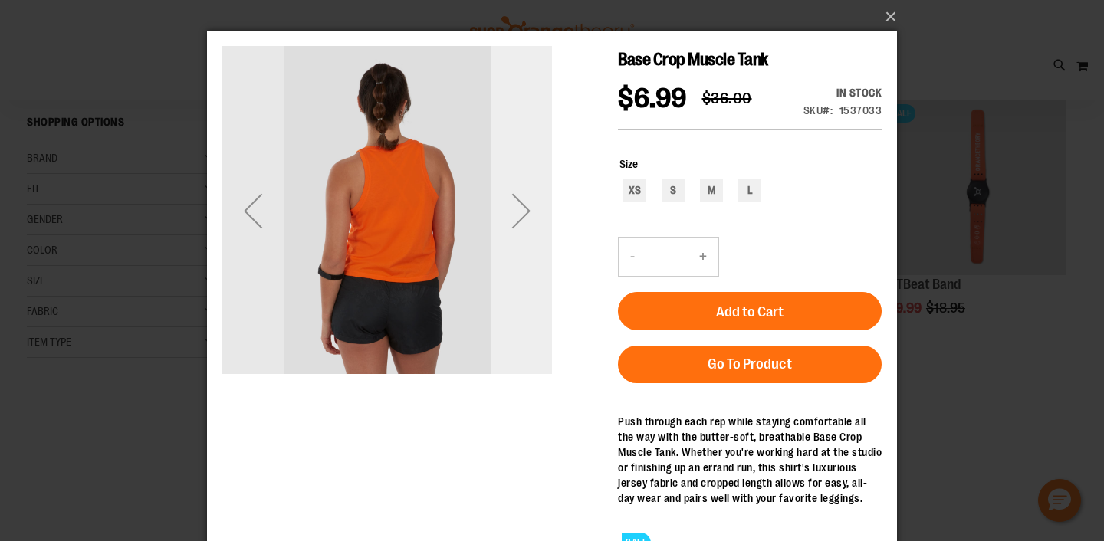
click at [526, 201] on div "Next" at bounding box center [521, 210] width 61 height 61
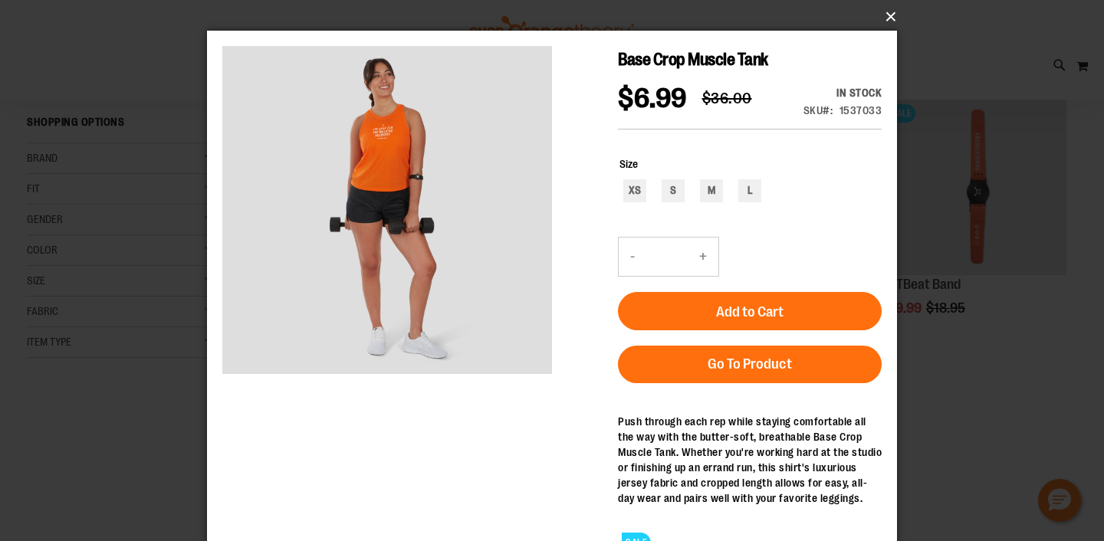
click at [879, 22] on button "×" at bounding box center [557, 17] width 690 height 34
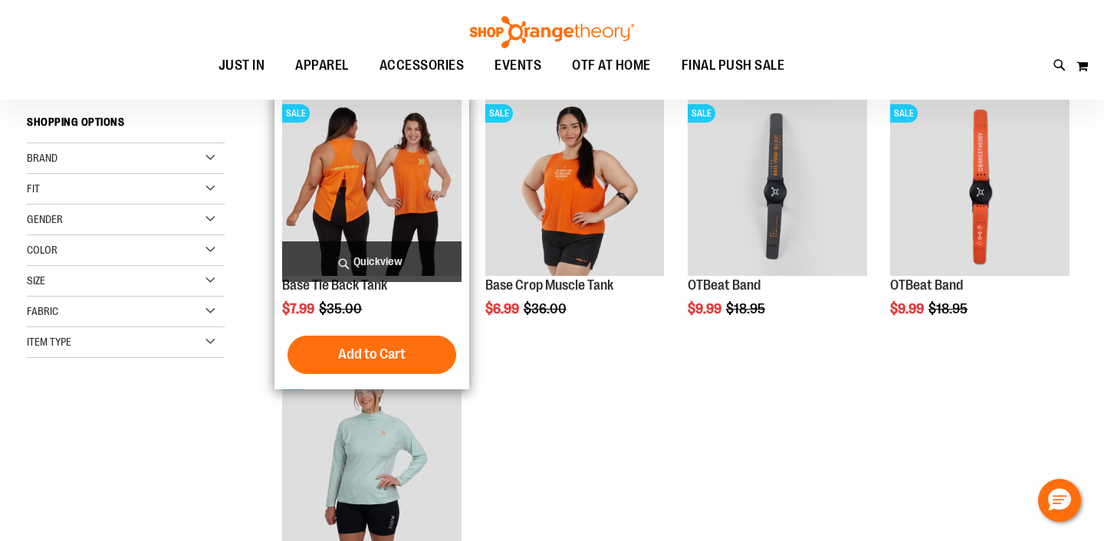
click at [384, 251] on span "Quickview" at bounding box center [371, 262] width 179 height 41
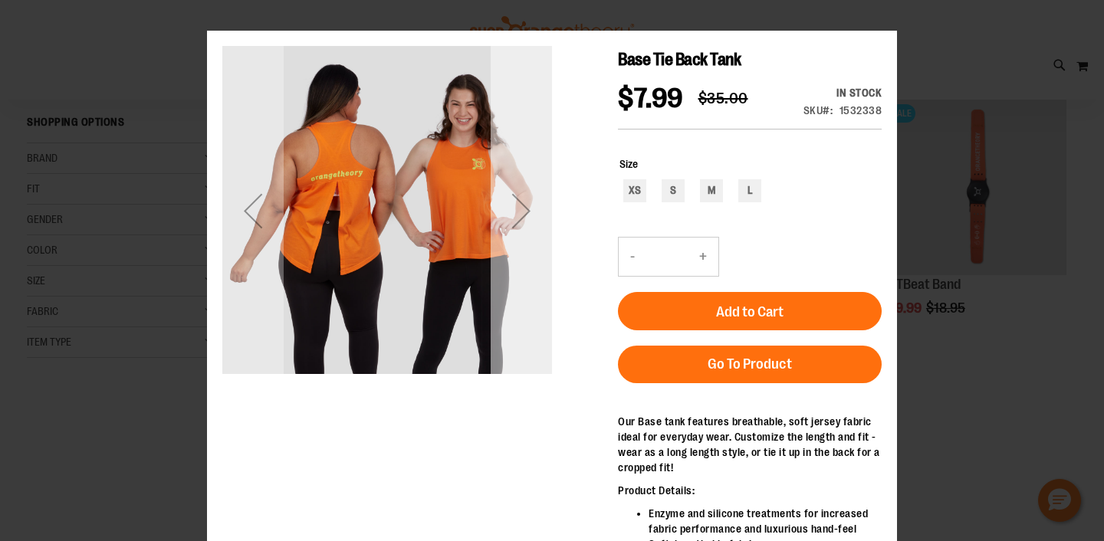
click at [540, 208] on div "Next" at bounding box center [521, 210] width 61 height 61
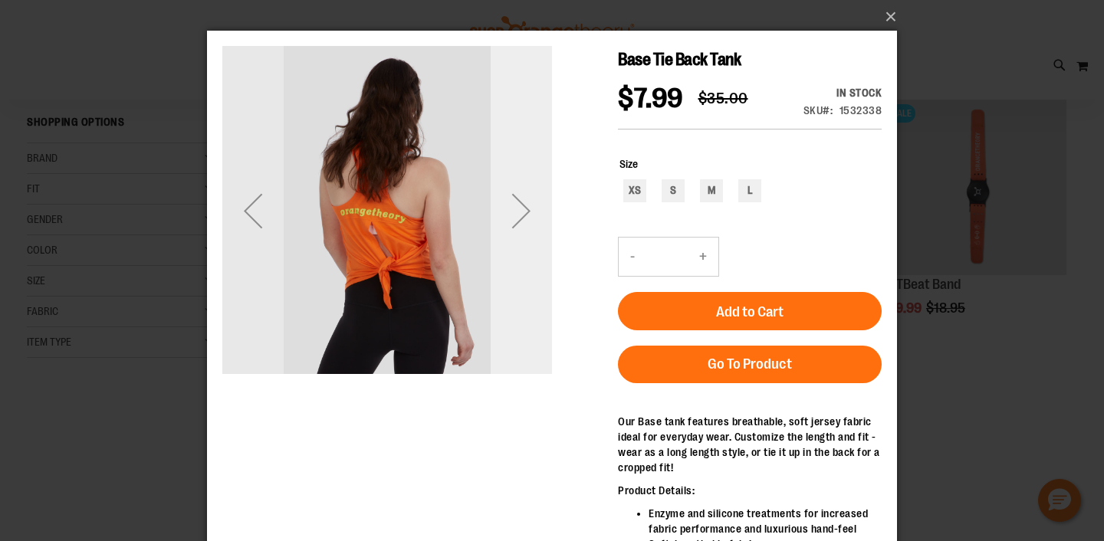
click at [540, 208] on div "Next" at bounding box center [521, 210] width 61 height 61
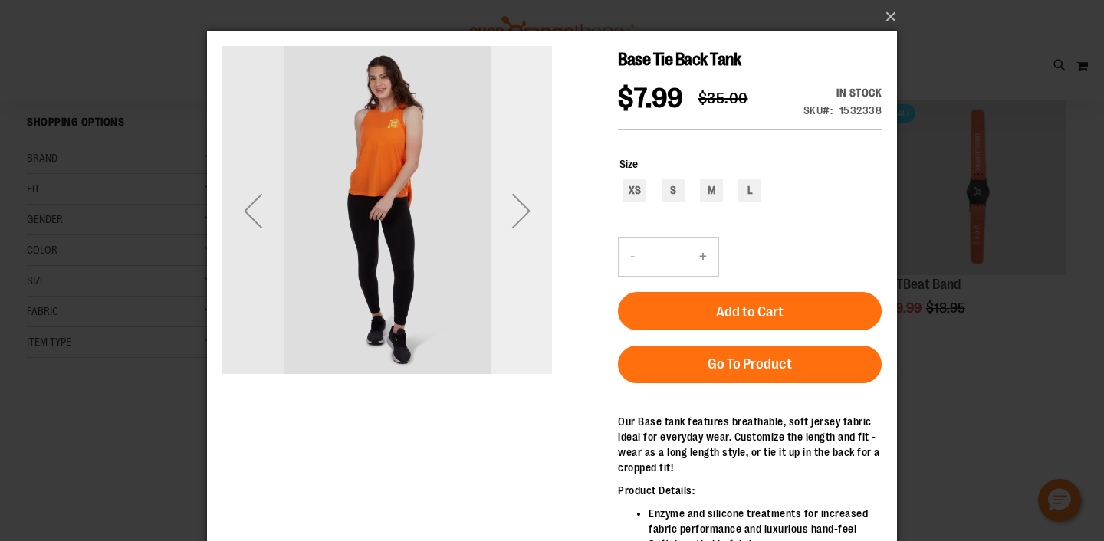
click at [540, 208] on div "Next" at bounding box center [521, 210] width 61 height 61
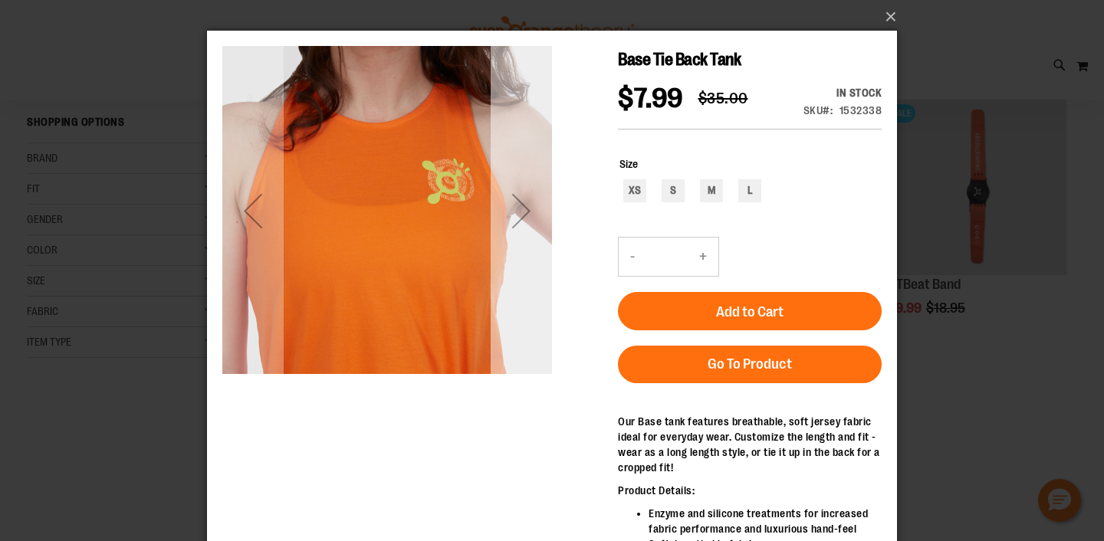
click at [540, 208] on div "Next" at bounding box center [521, 210] width 61 height 61
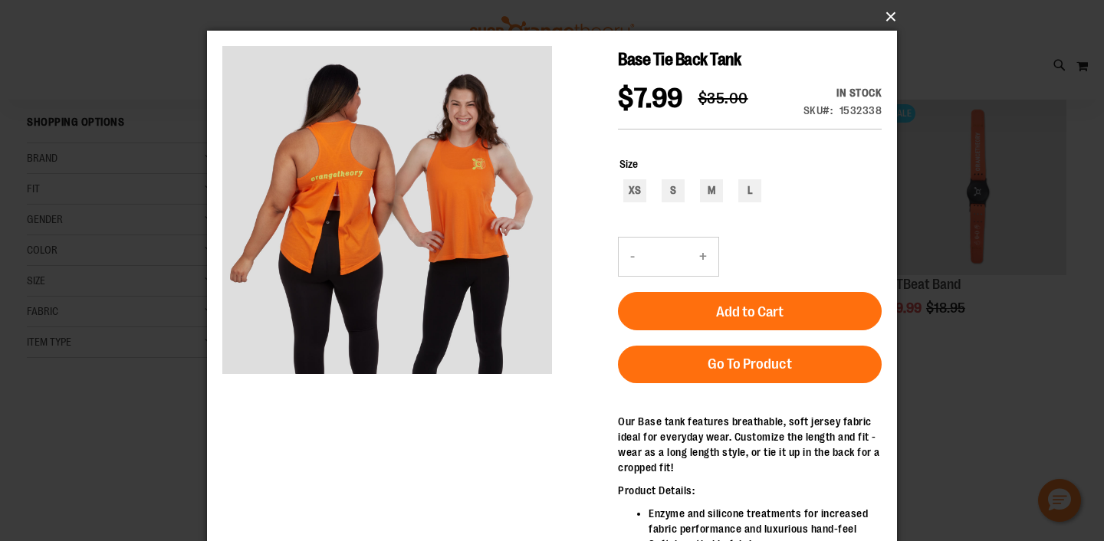
click at [878, 24] on button "×" at bounding box center [557, 17] width 690 height 34
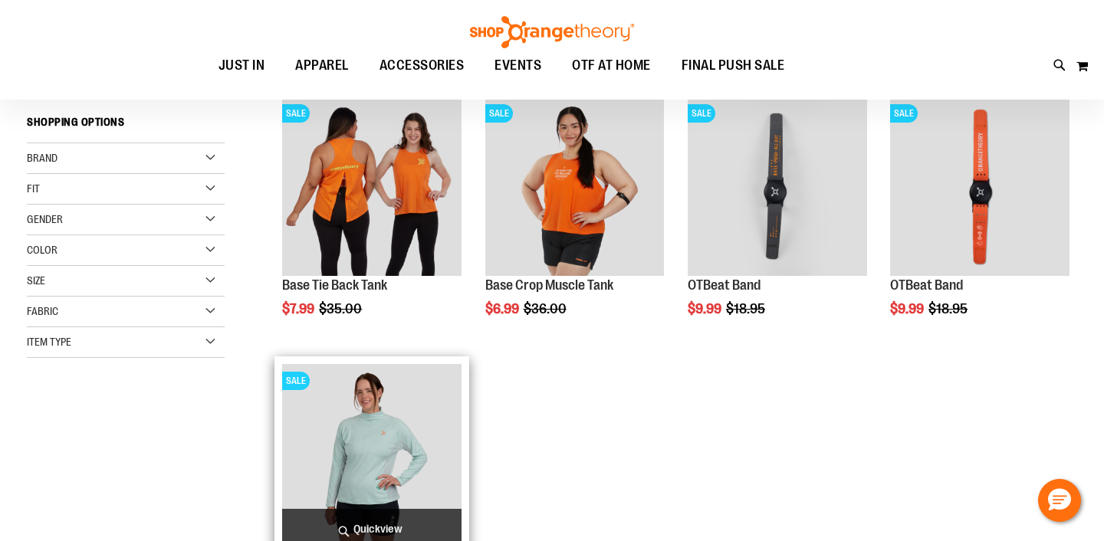
click at [379, 521] on span "Quickview" at bounding box center [371, 529] width 179 height 41
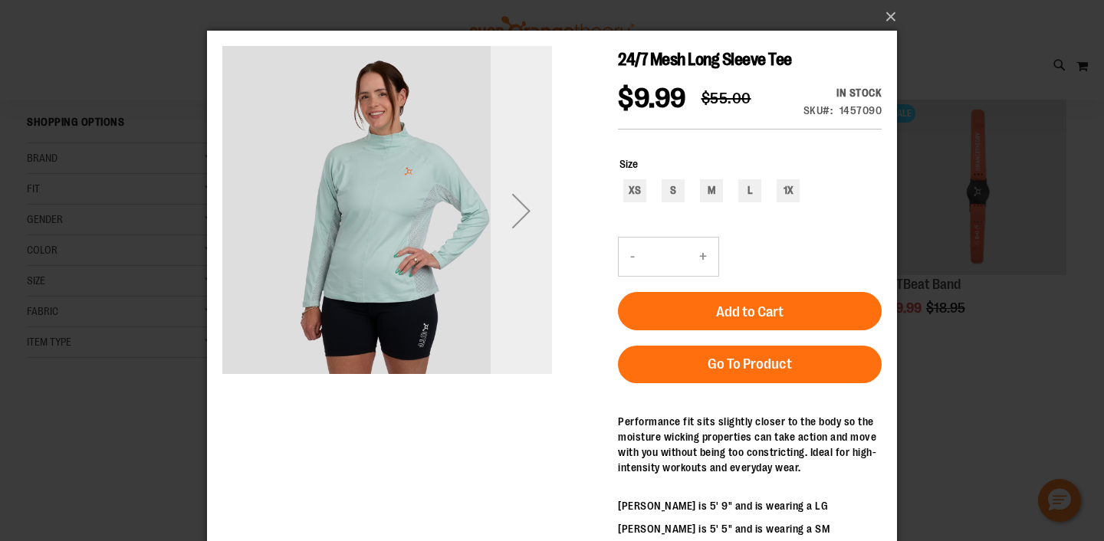
click at [525, 199] on div "Next" at bounding box center [521, 210] width 61 height 61
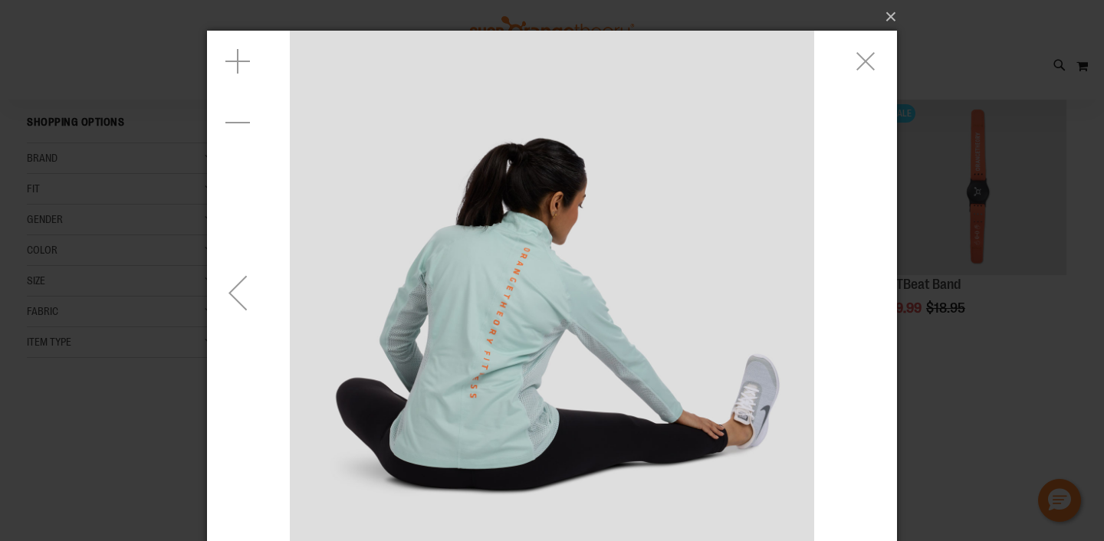
click at [242, 284] on div "Previous" at bounding box center [237, 292] width 61 height 61
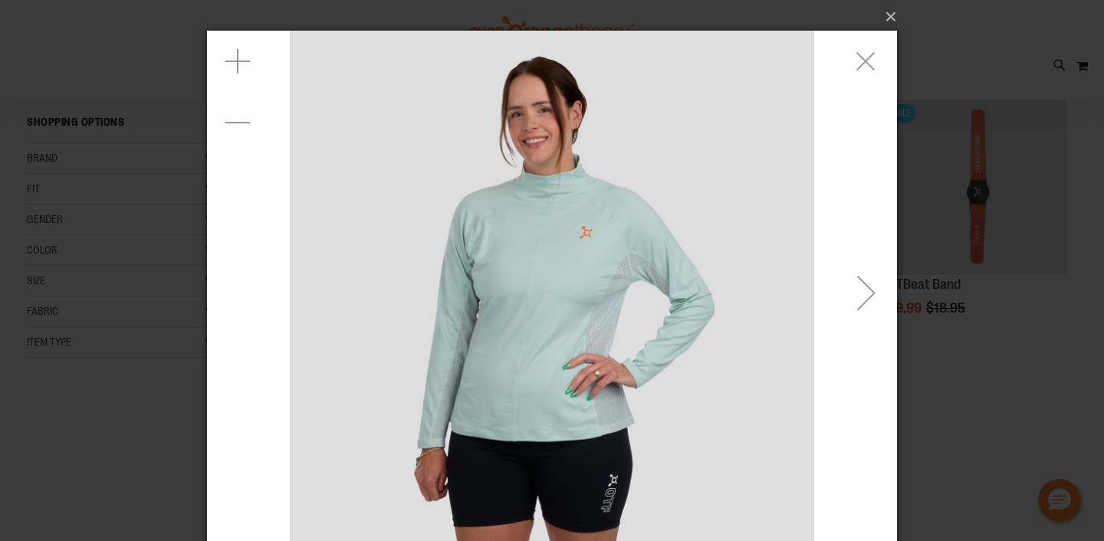
click at [242, 284] on div "carousel" at bounding box center [552, 293] width 690 height 525
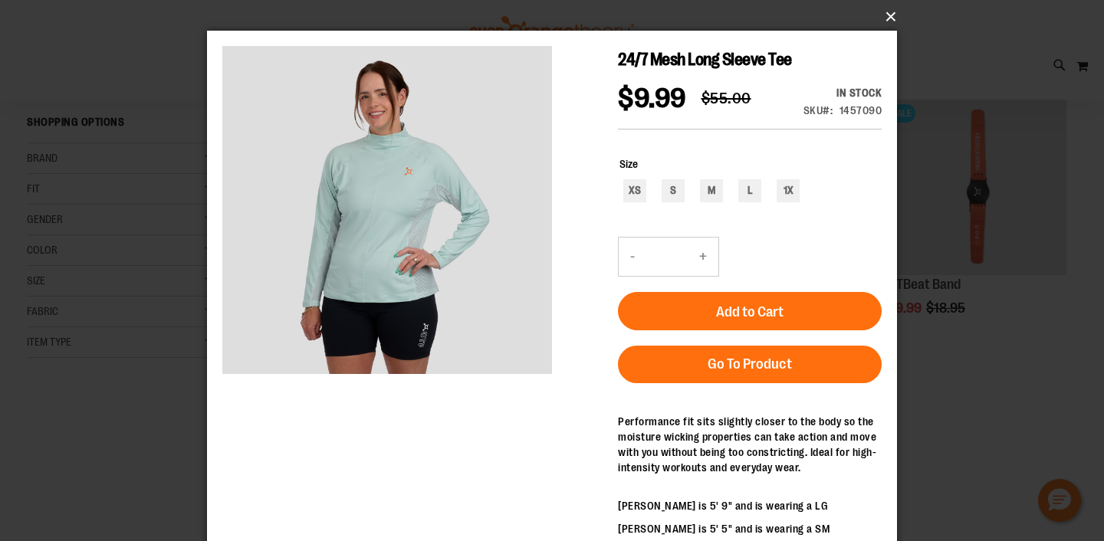
click at [899, 21] on button "×" at bounding box center [557, 17] width 690 height 34
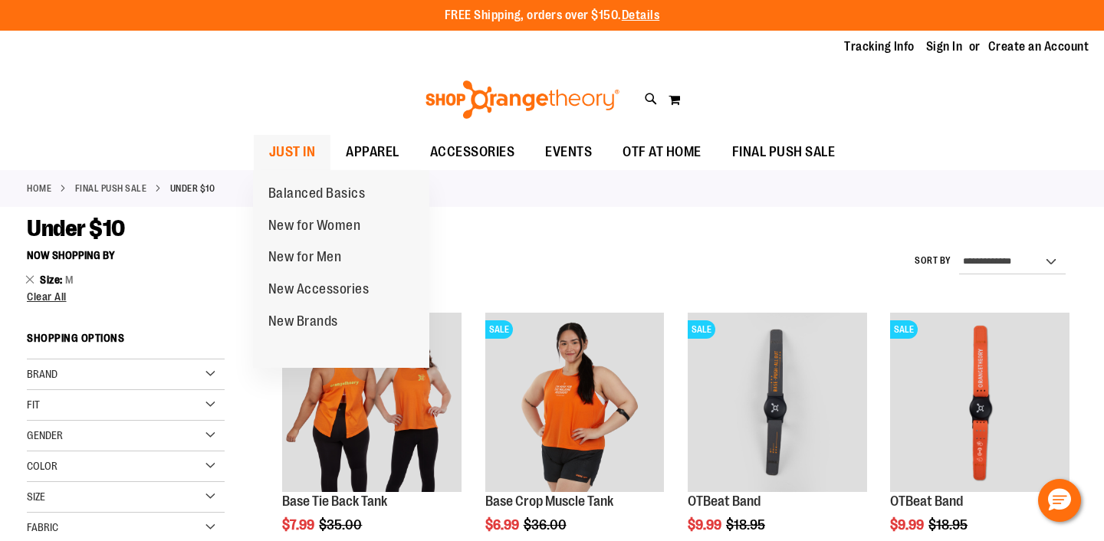
click at [260, 146] on link "JUST IN" at bounding box center [292, 152] width 77 height 35
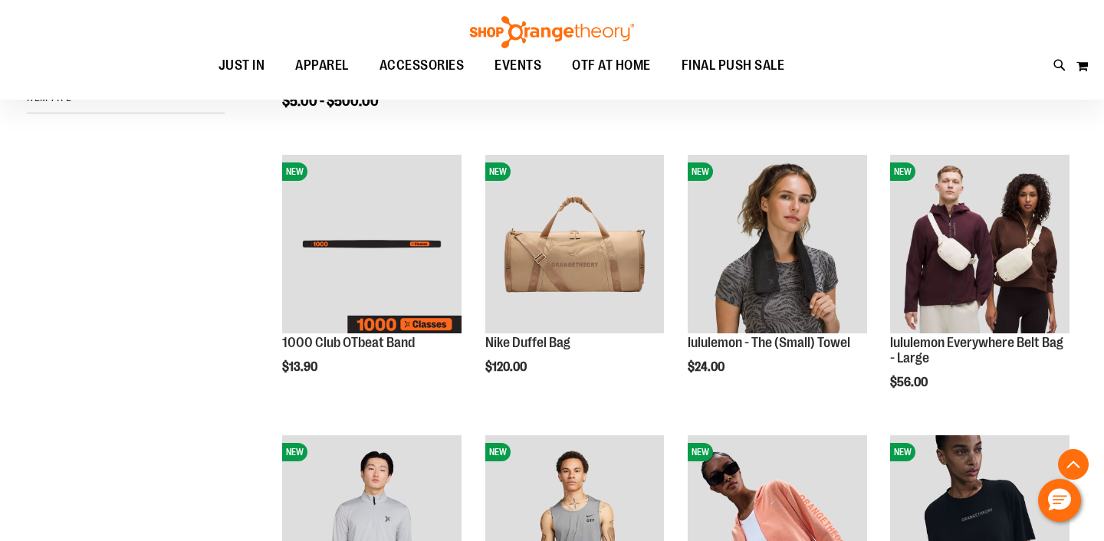
scroll to position [440, 0]
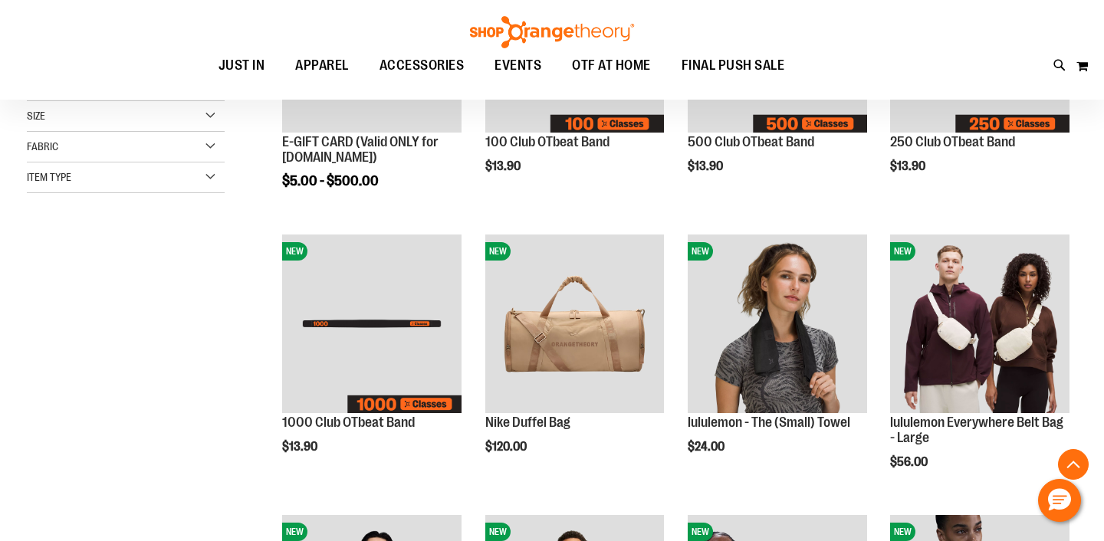
scroll to position [2, 0]
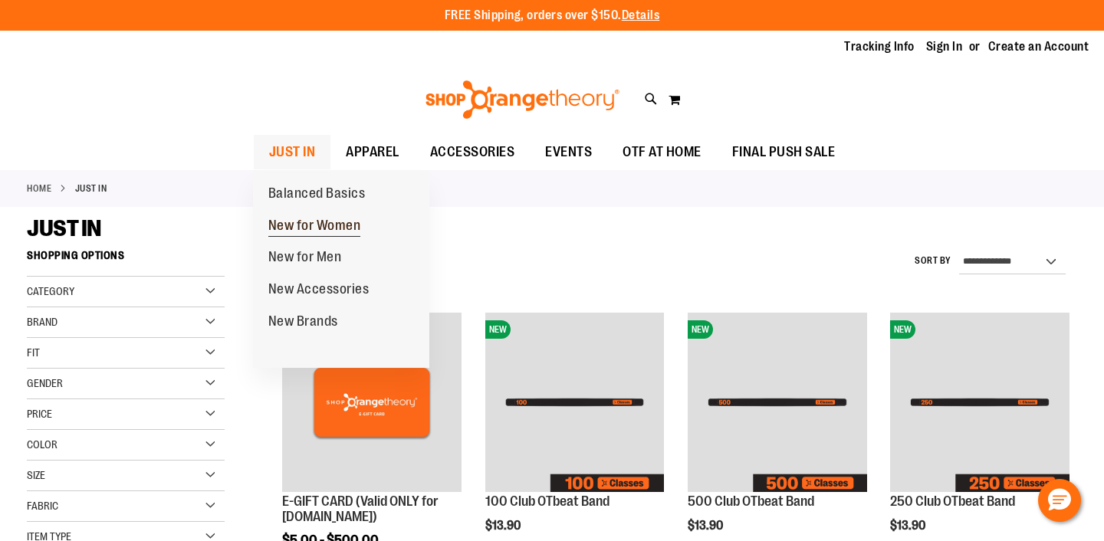
click at [295, 222] on span "New for Women" at bounding box center [314, 227] width 93 height 19
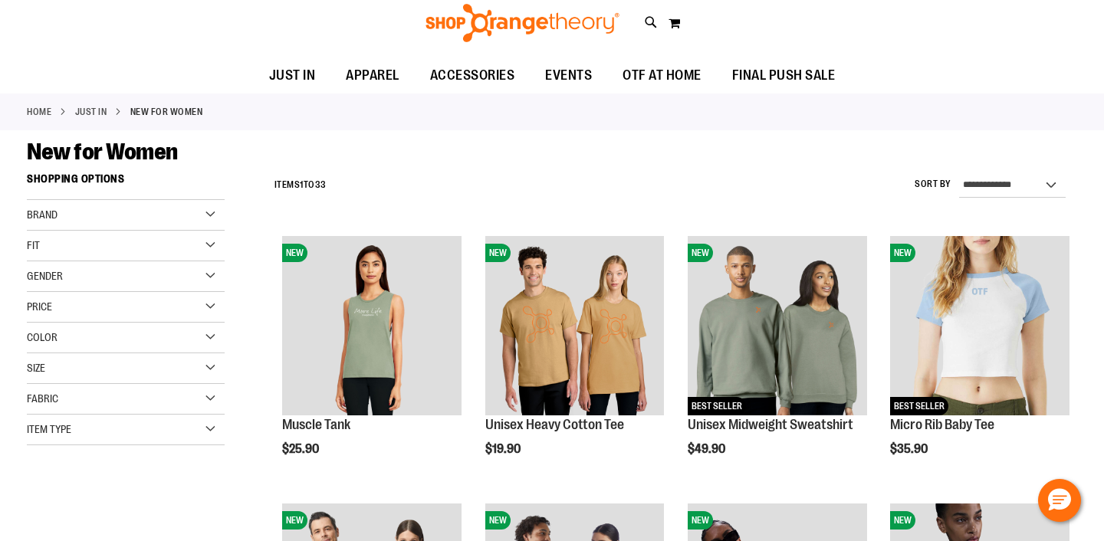
scroll to position [100, 0]
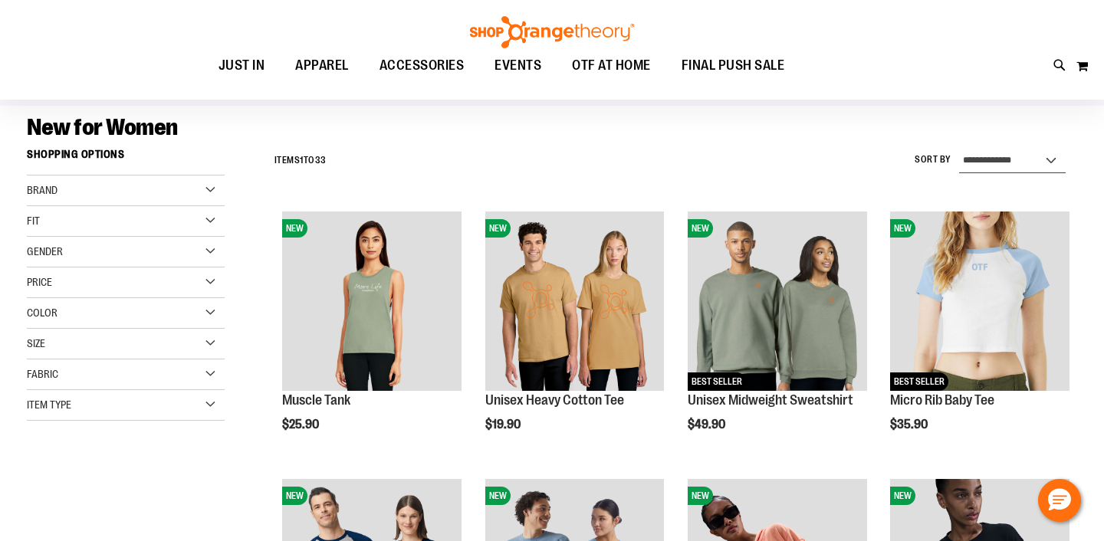
click at [1018, 151] on select "**********" at bounding box center [1012, 161] width 107 height 25
select select "*********"
click at [959, 149] on select "**********" at bounding box center [1012, 161] width 107 height 25
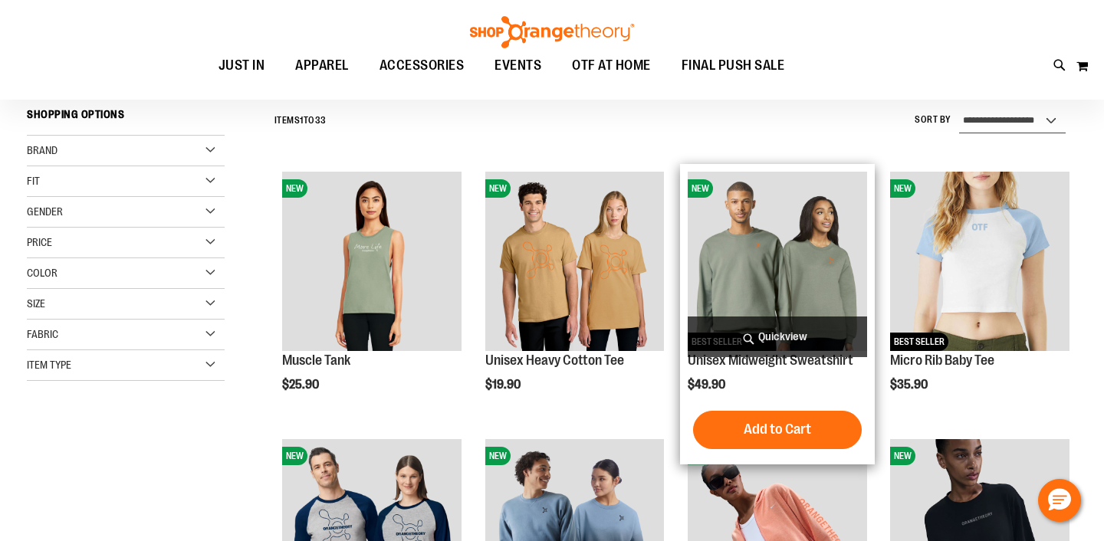
scroll to position [143, 0]
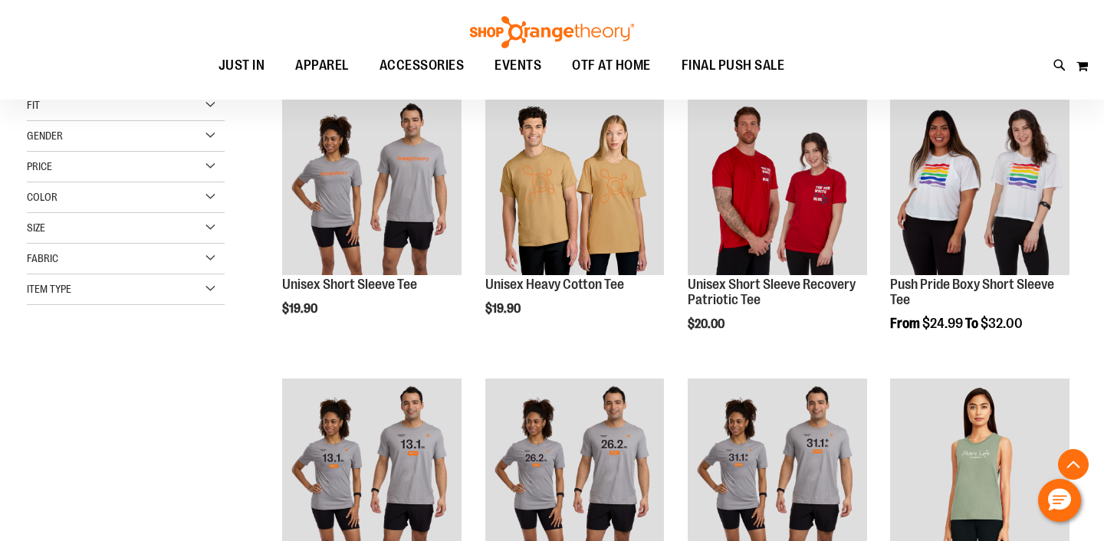
scroll to position [243, 0]
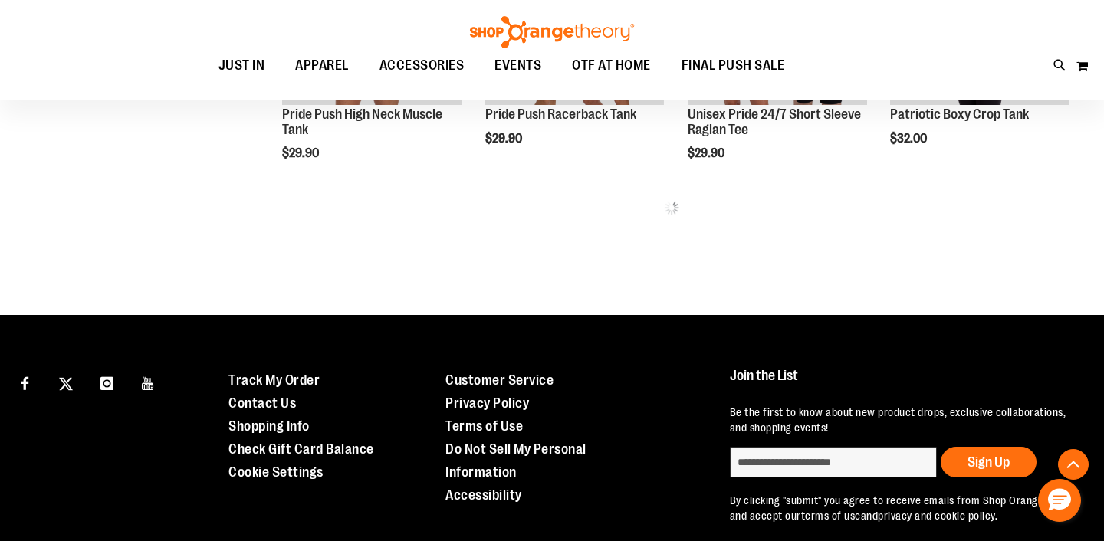
scroll to position [934, 0]
